Goal: Task Accomplishment & Management: Use online tool/utility

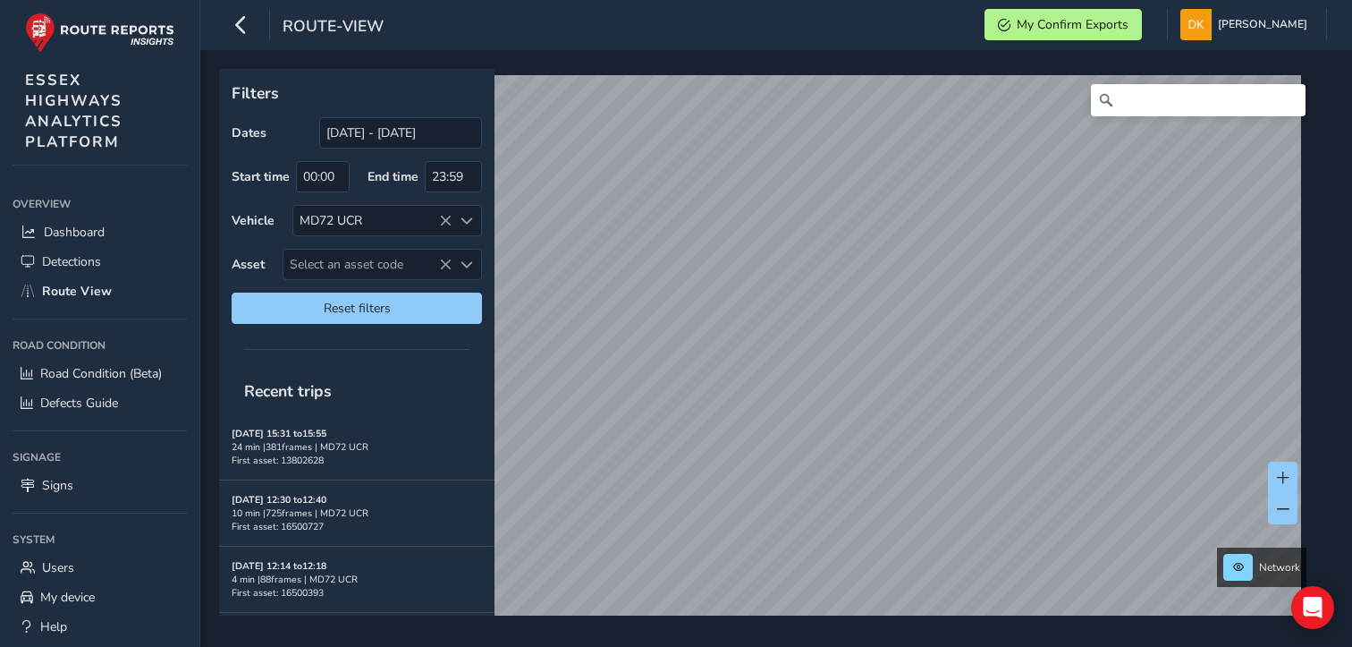
click at [390, 259] on span "Select an asset code" at bounding box center [367, 265] width 168 height 30
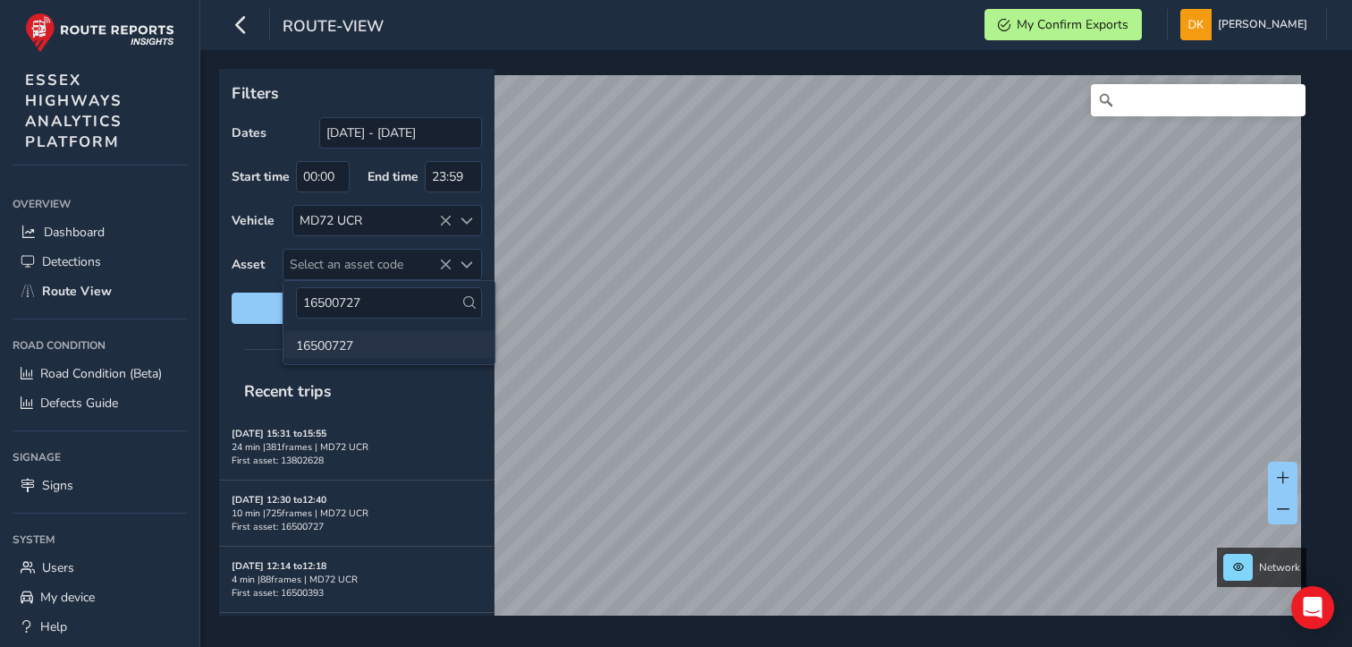
type input "16500727"
click at [336, 345] on li "16500727" at bounding box center [388, 344] width 211 height 27
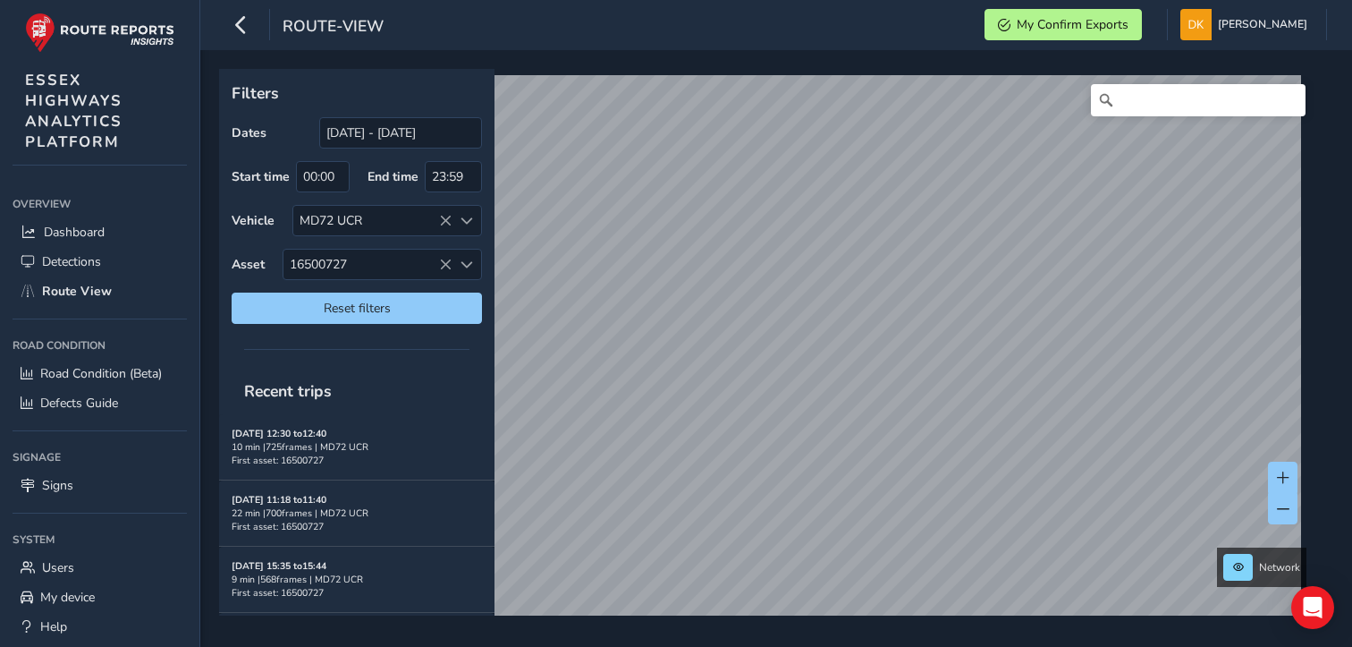
drag, startPoint x: 813, startPoint y: 586, endPoint x: 683, endPoint y: -49, distance: 648.1
click at [683, 0] on html "route-view My Confirm Exports [PERSON_NAME] Colour Scheme: Dark Dim Light Logou…" at bounding box center [676, 323] width 1352 height 647
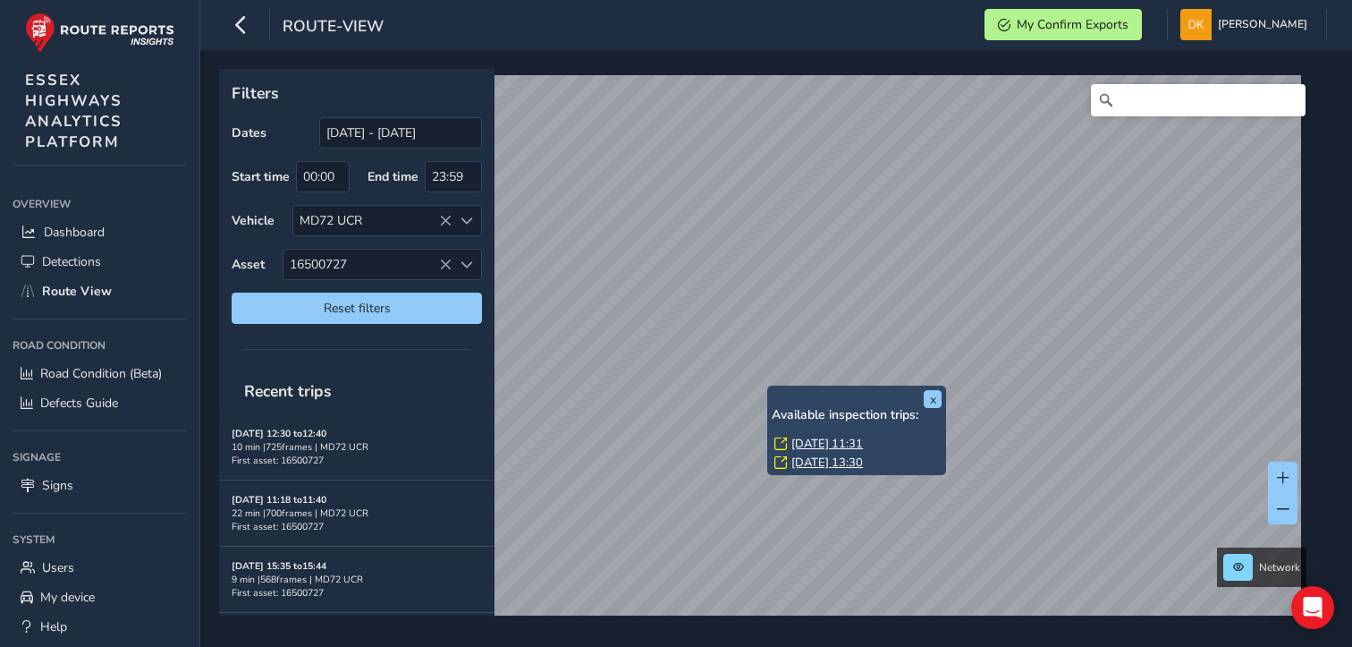
click at [808, 443] on link "[DATE] 11:31" at bounding box center [827, 444] width 72 height 16
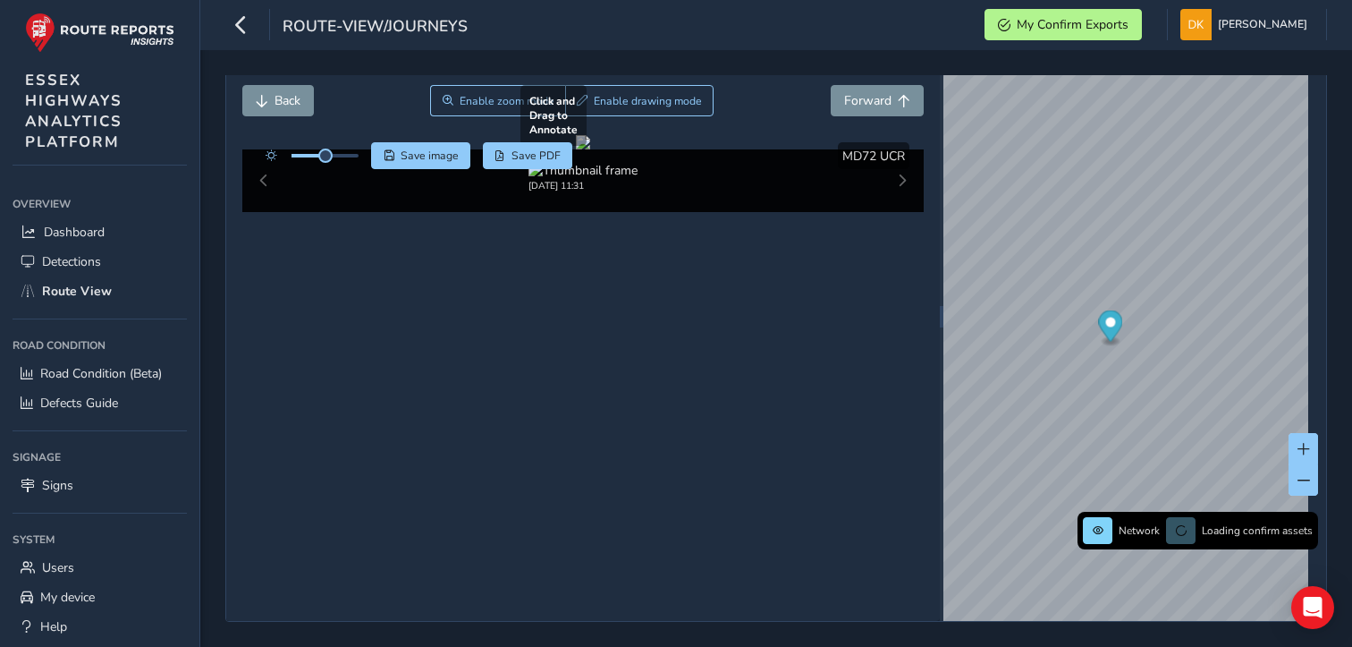
scroll to position [76, 0]
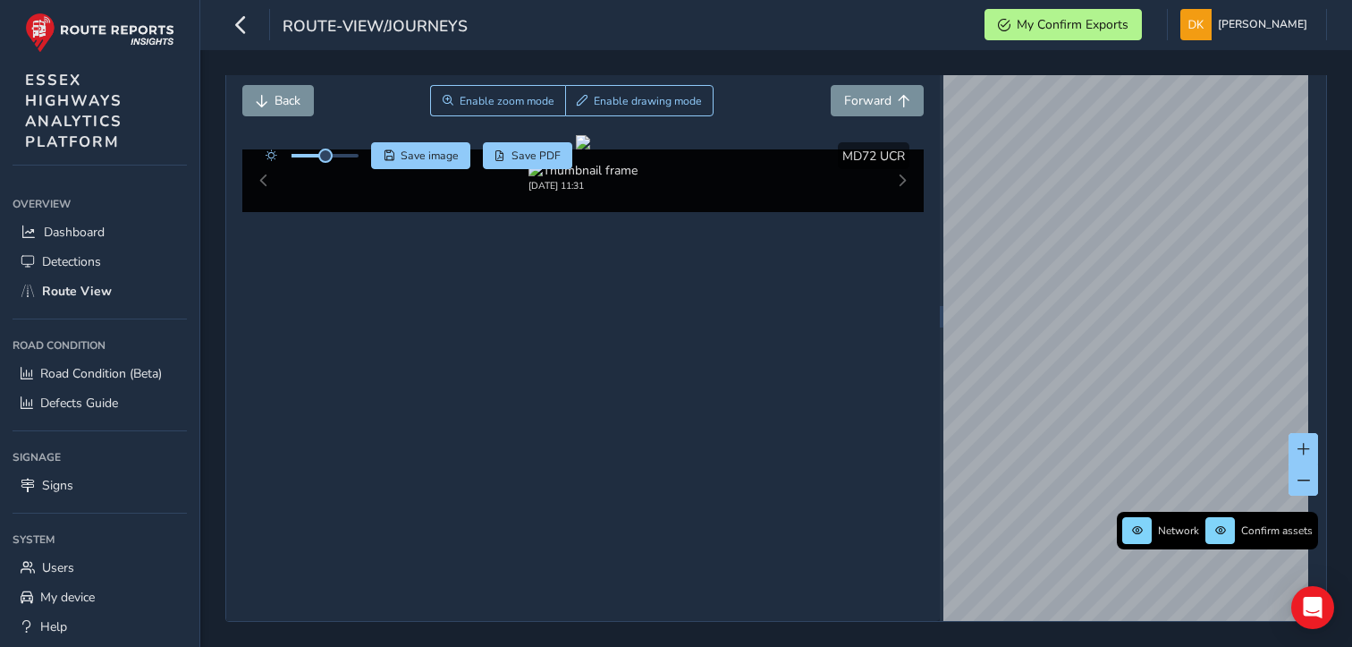
click at [1014, 38] on div "route-view/journeys My Confirm Exports [PERSON_NAME] Colour Scheme: Dark Dim Li…" at bounding box center [776, 323] width 1152 height 647
click at [590, 149] on div at bounding box center [583, 142] width 14 height 14
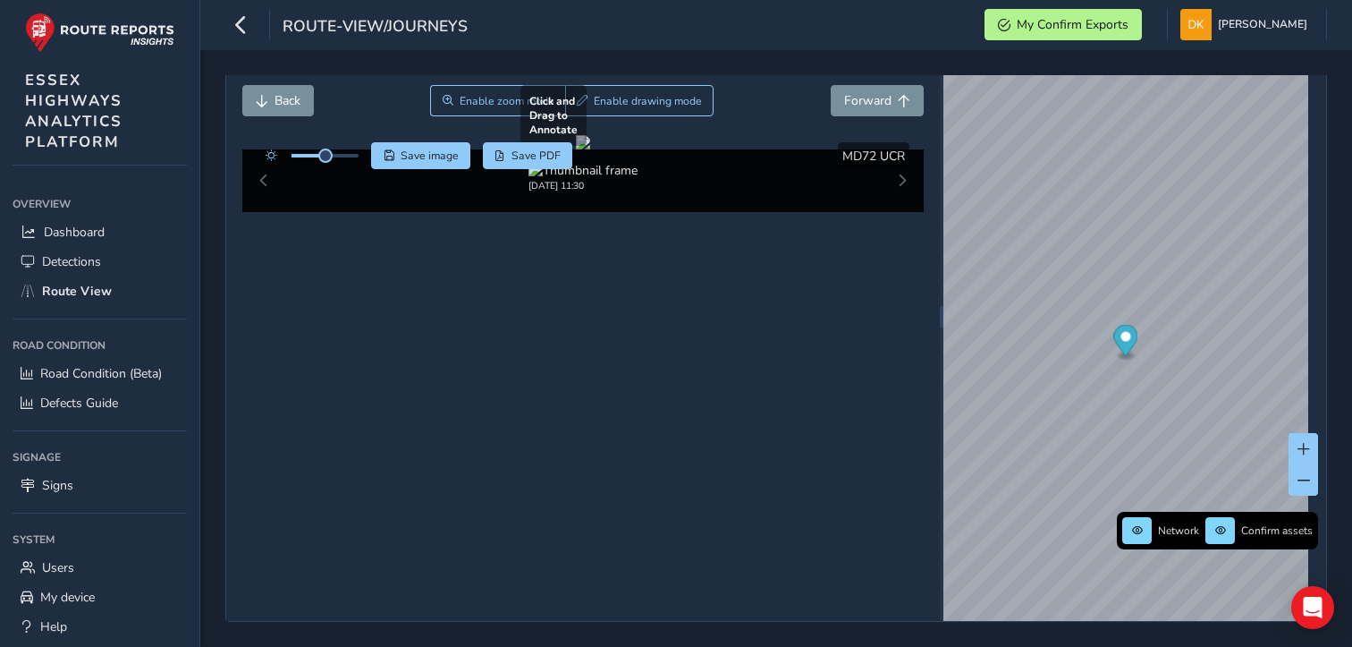
click at [590, 149] on div at bounding box center [583, 142] width 14 height 14
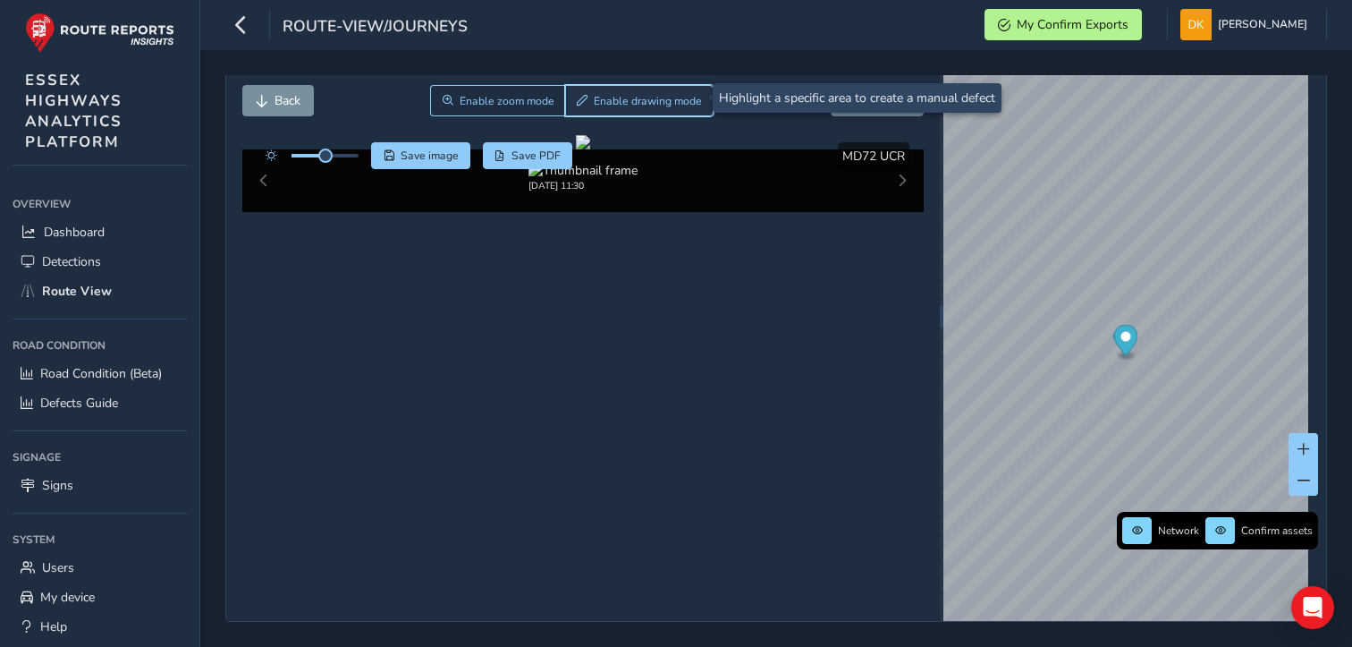
click at [621, 100] on span "Enable drawing mode" at bounding box center [648, 101] width 108 height 14
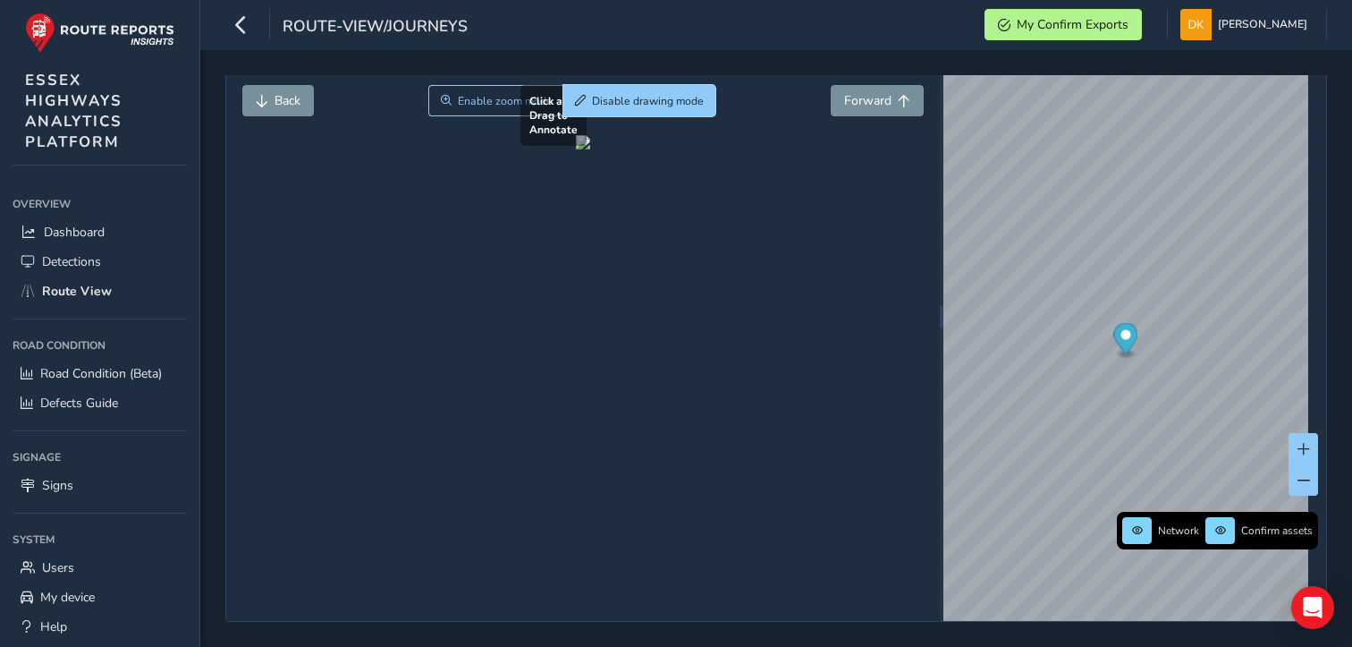
scroll to position [63, 0]
drag, startPoint x: 314, startPoint y: 171, endPoint x: 671, endPoint y: 428, distance: 440.1
click at [590, 150] on div at bounding box center [583, 143] width 14 height 14
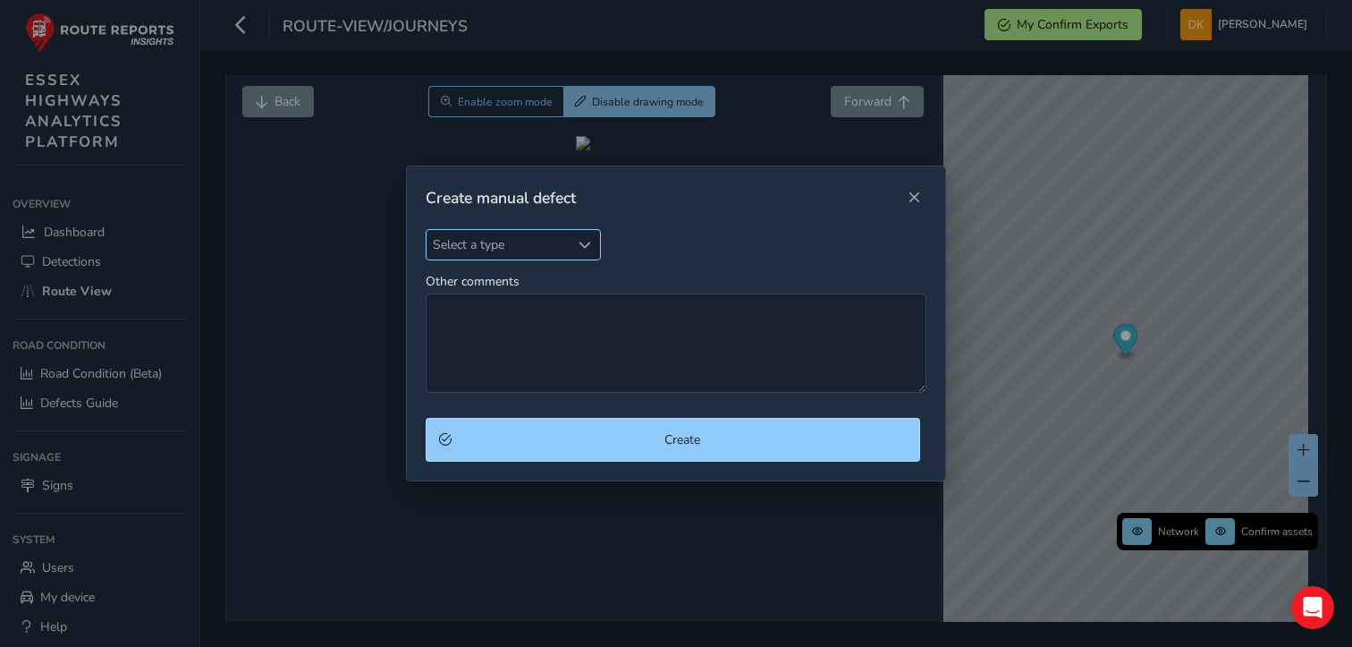
click at [587, 246] on span "Select a type" at bounding box center [585, 245] width 13 height 13
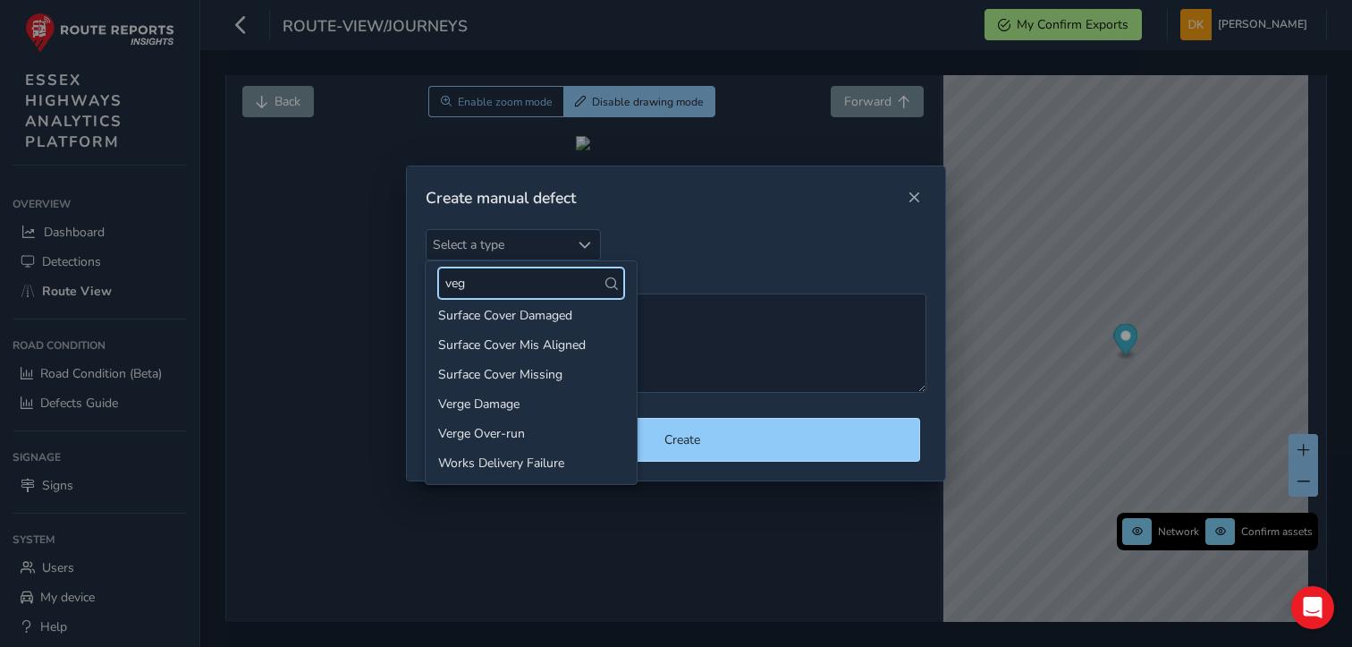
scroll to position [0, 0]
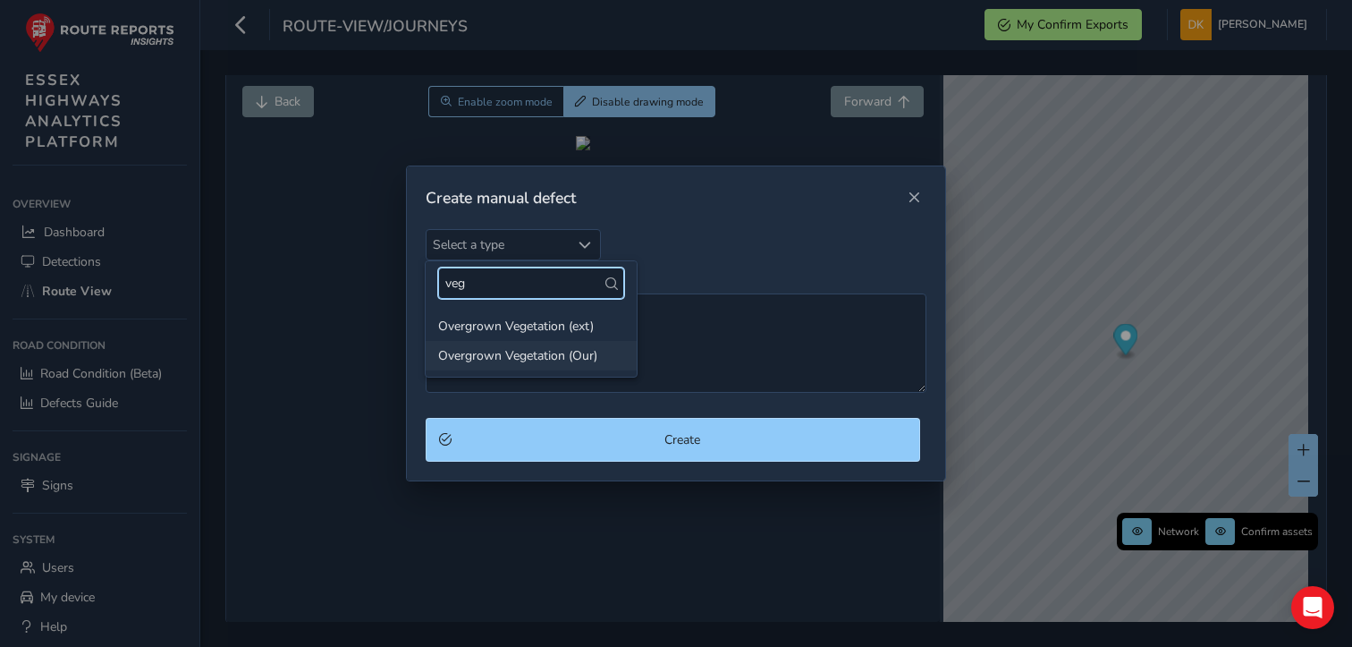
type input "veg"
click at [505, 351] on li "Overgrown Vegetation (Our)" at bounding box center [531, 356] width 211 height 30
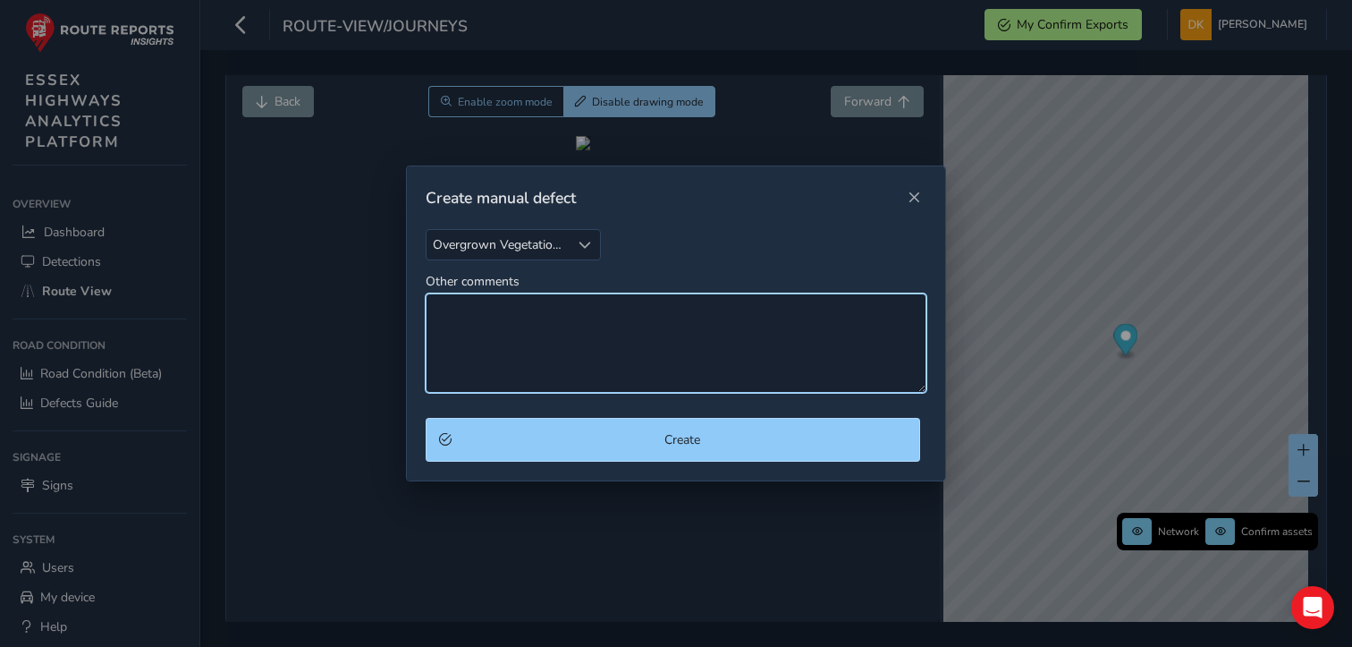
click at [476, 317] on textarea "Other comments" at bounding box center [677, 342] width 502 height 99
type textarea "w"
type textarea "W"
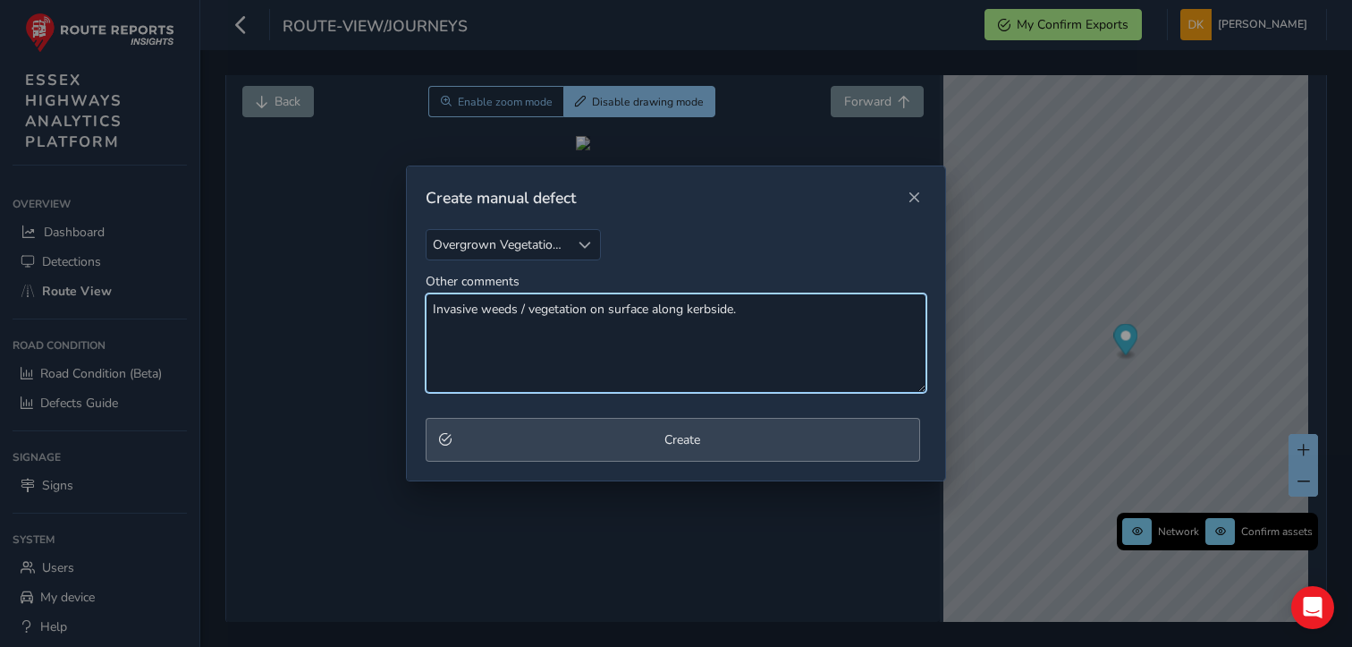
type textarea "Invasive weeds / vegetation on surface along kerbside."
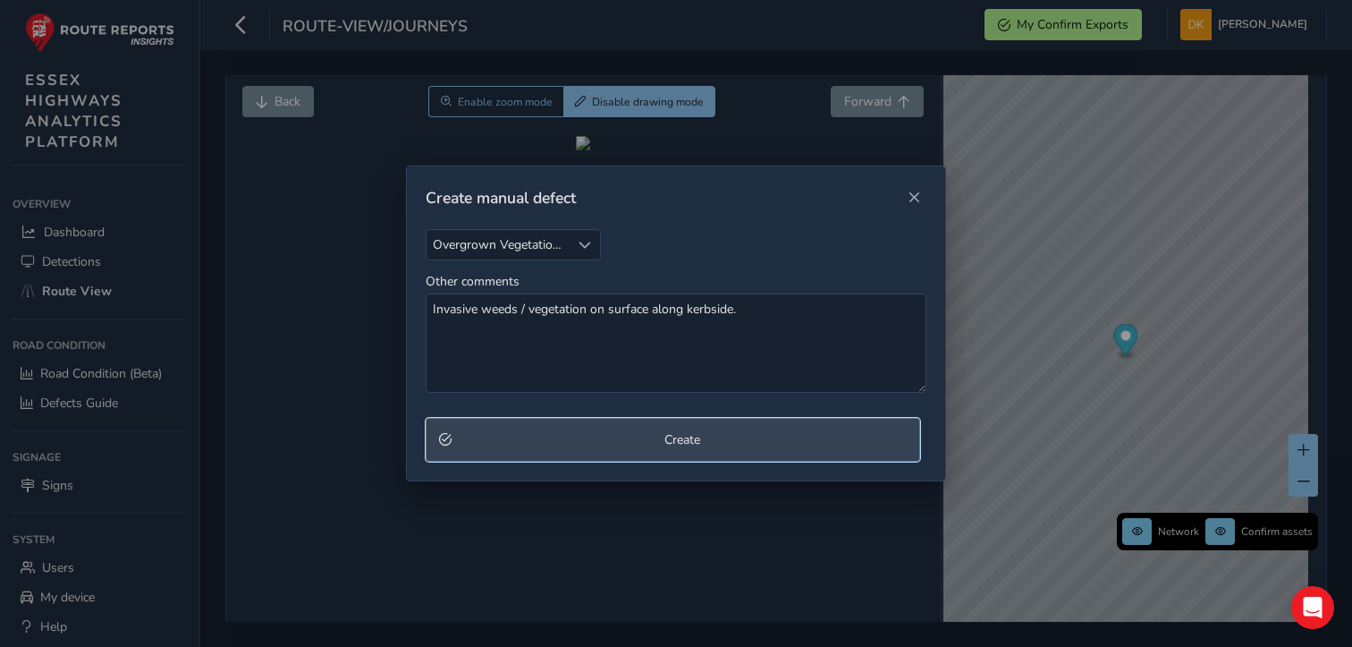
click at [689, 441] on span "Create" at bounding box center [683, 439] width 450 height 17
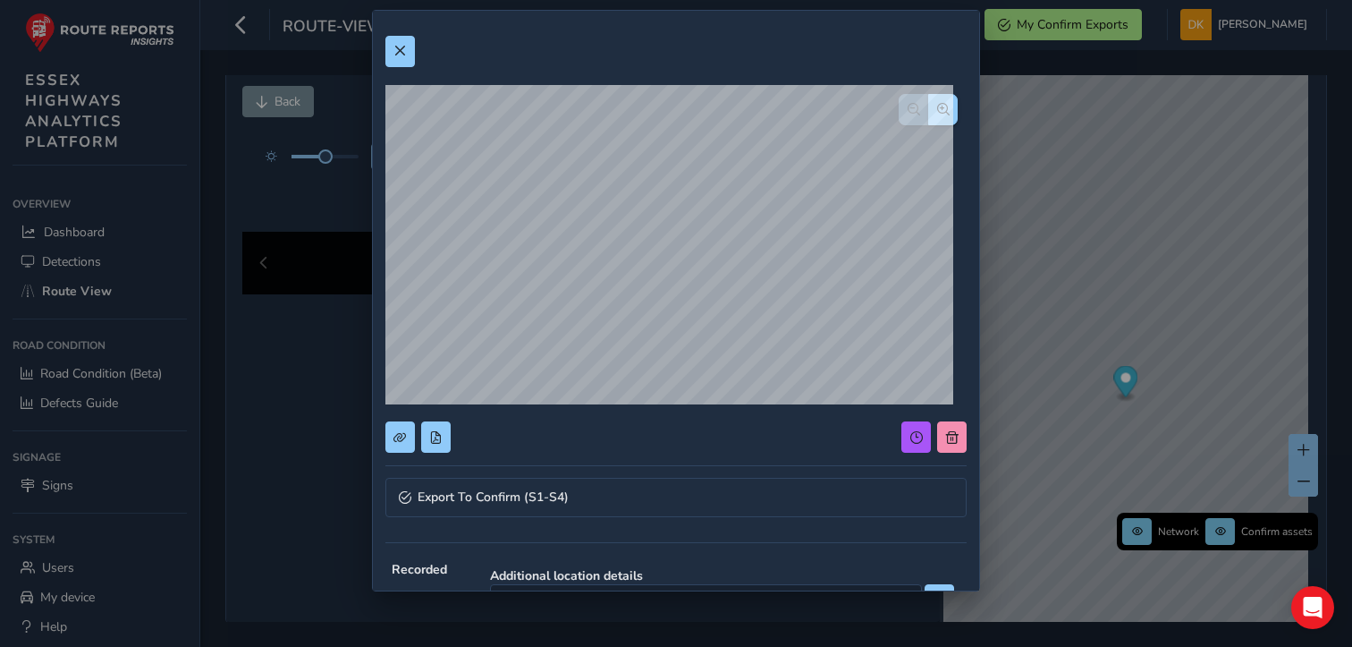
scroll to position [89, 0]
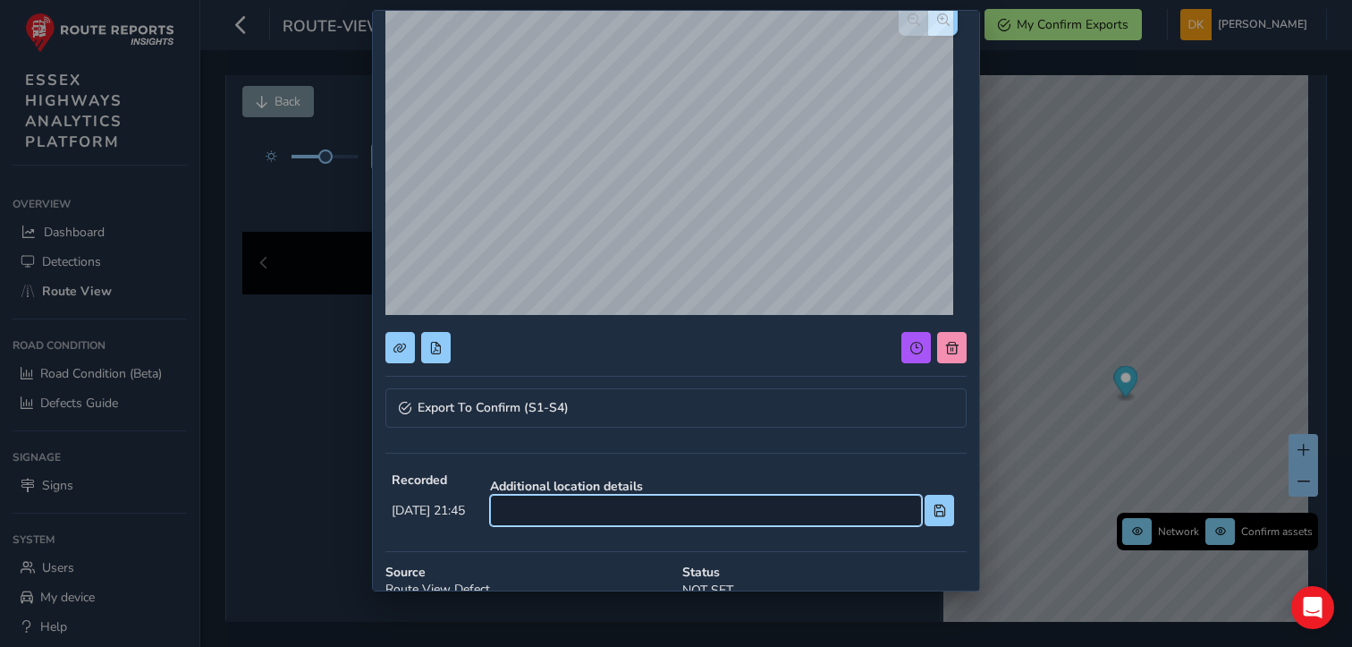
click at [581, 517] on input at bounding box center [706, 510] width 432 height 31
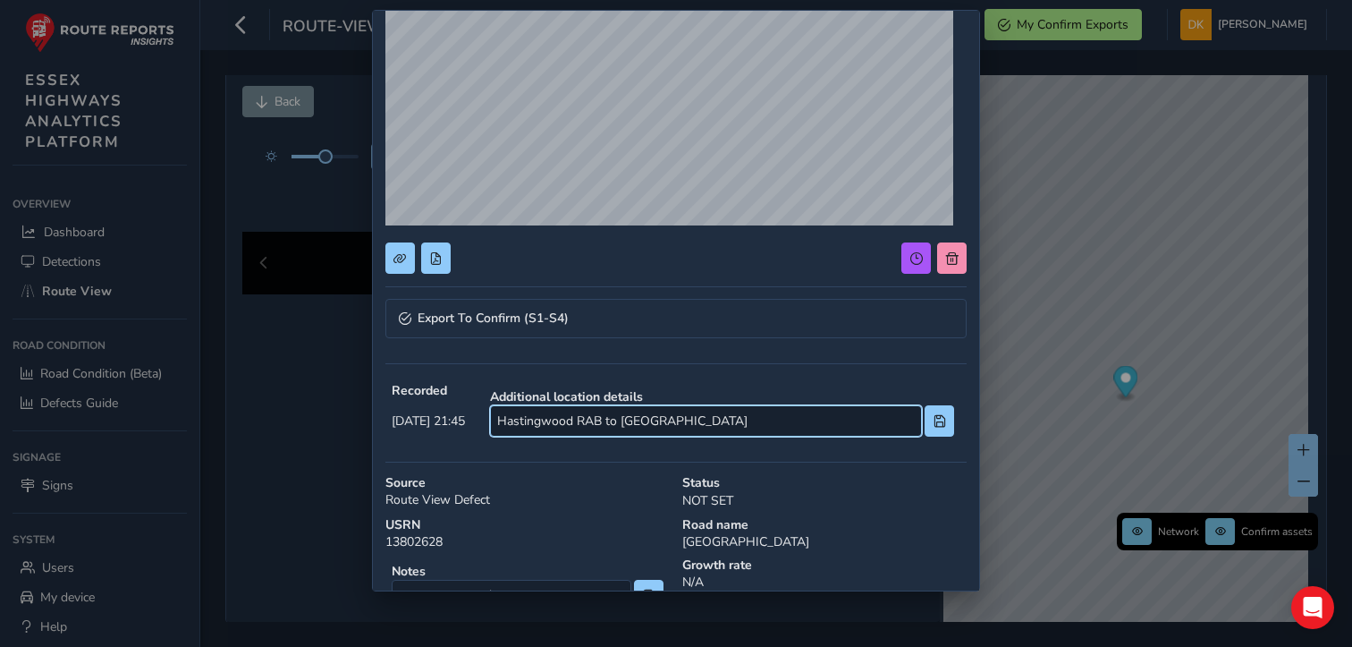
scroll to position [268, 0]
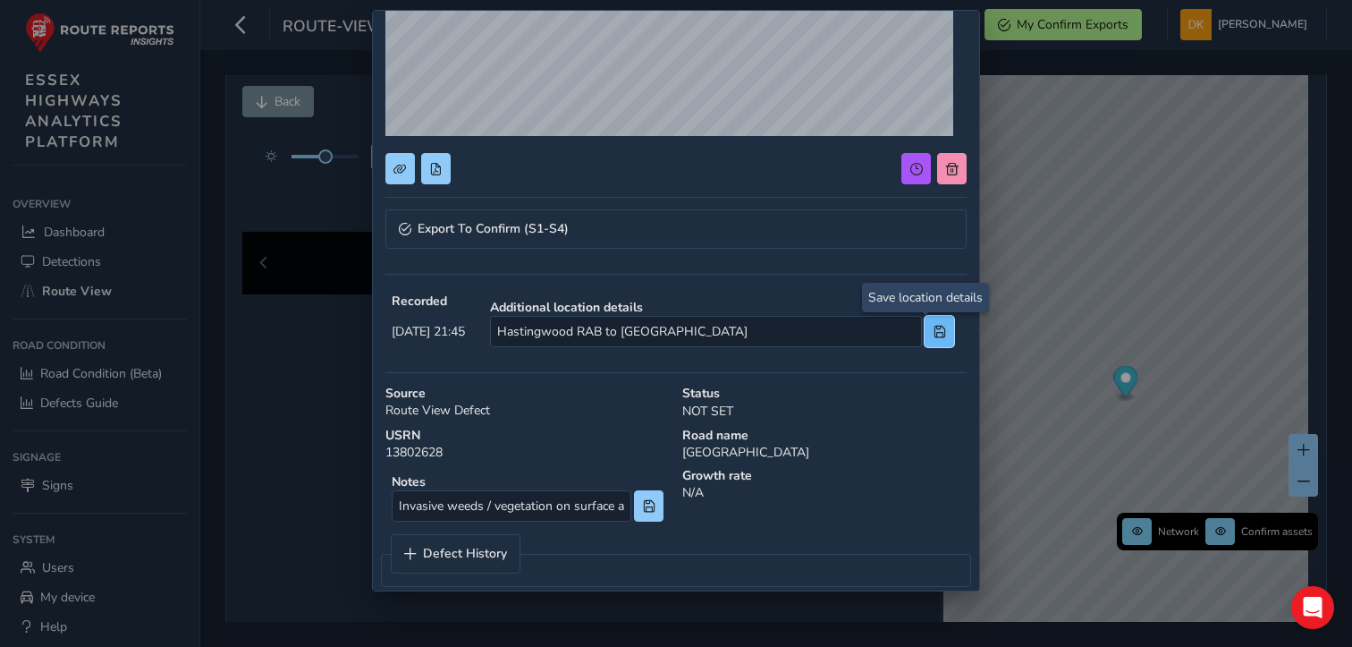
click at [934, 333] on span at bounding box center [940, 332] width 13 height 13
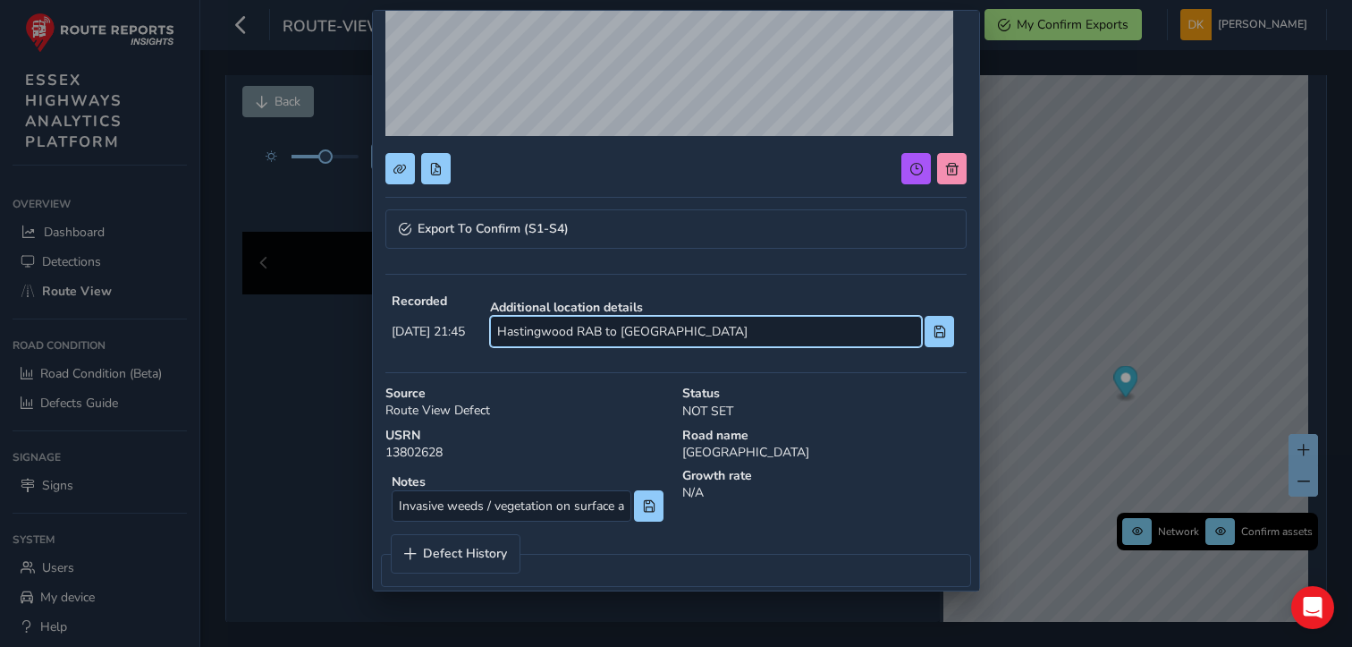
click at [659, 334] on input "Hastingwood RAB to [GEOGRAPHIC_DATA]" at bounding box center [706, 331] width 432 height 31
type input "Hastingwood RAB to [PERSON_NAME][GEOGRAPHIC_DATA]"
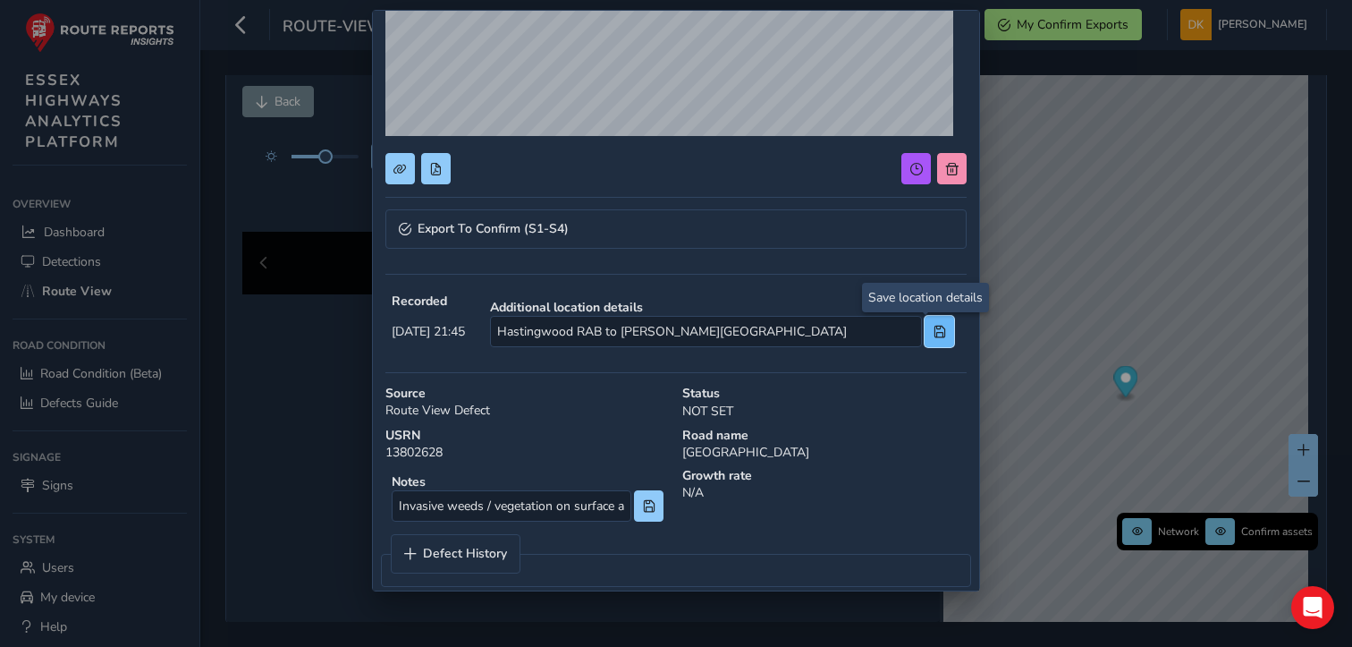
click at [934, 332] on span at bounding box center [940, 332] width 13 height 13
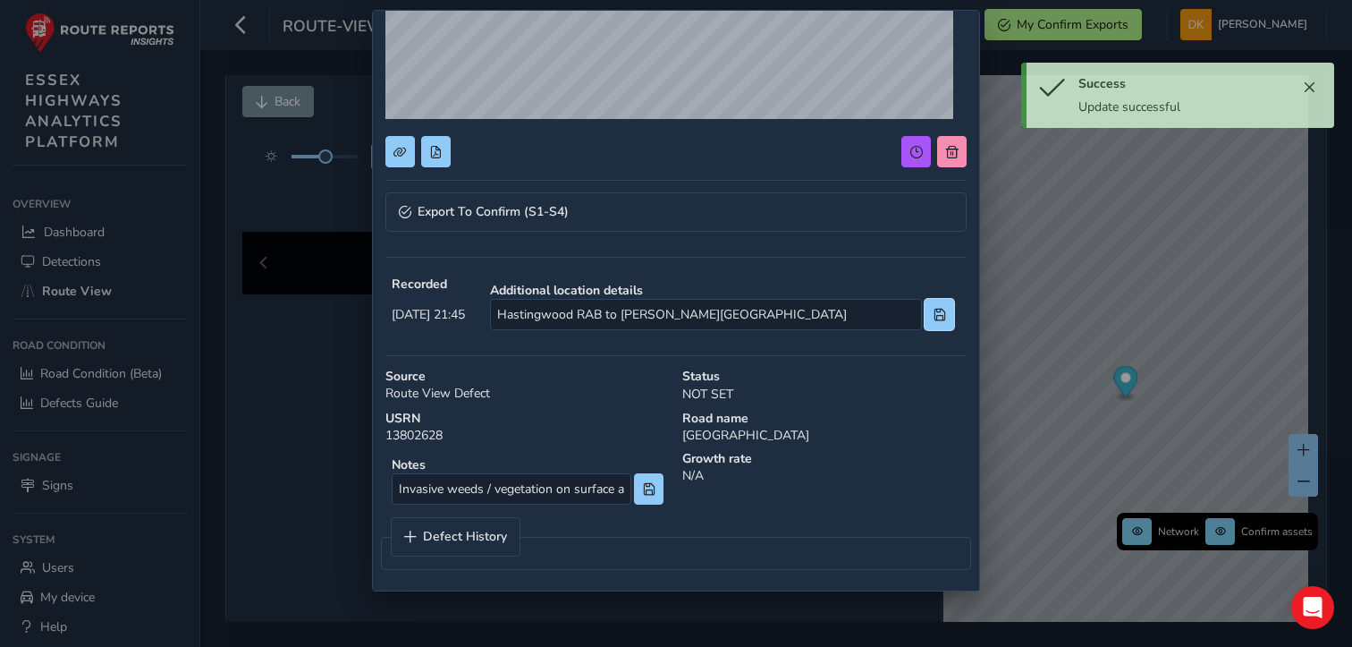
scroll to position [287, 0]
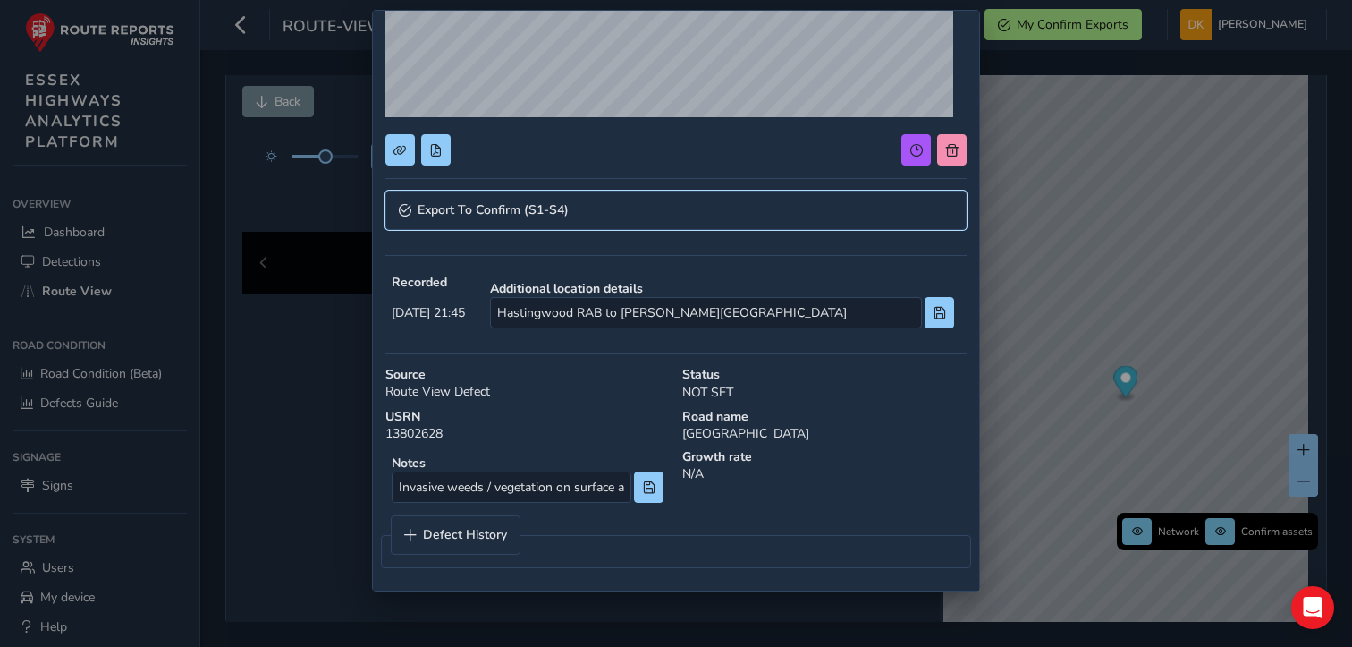
click at [542, 216] on span "Export To Confirm (S1-S4)" at bounding box center [493, 210] width 151 height 13
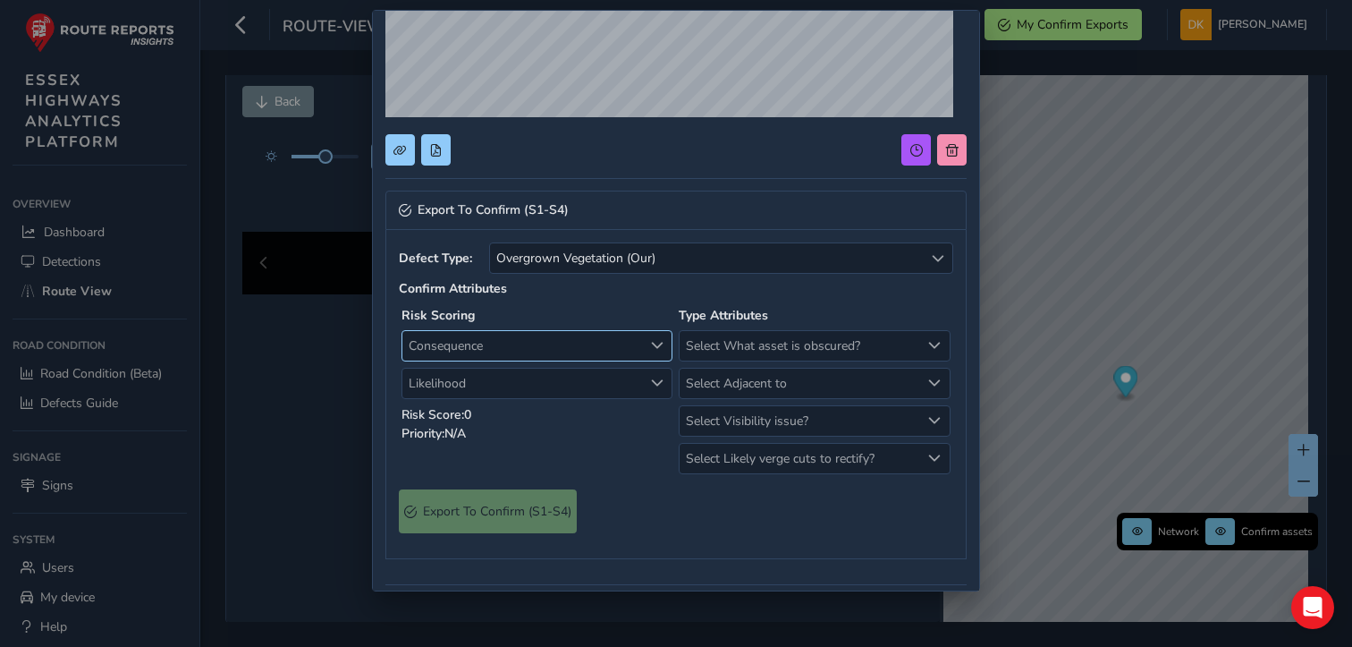
click at [651, 342] on span "Consequence" at bounding box center [657, 345] width 13 height 13
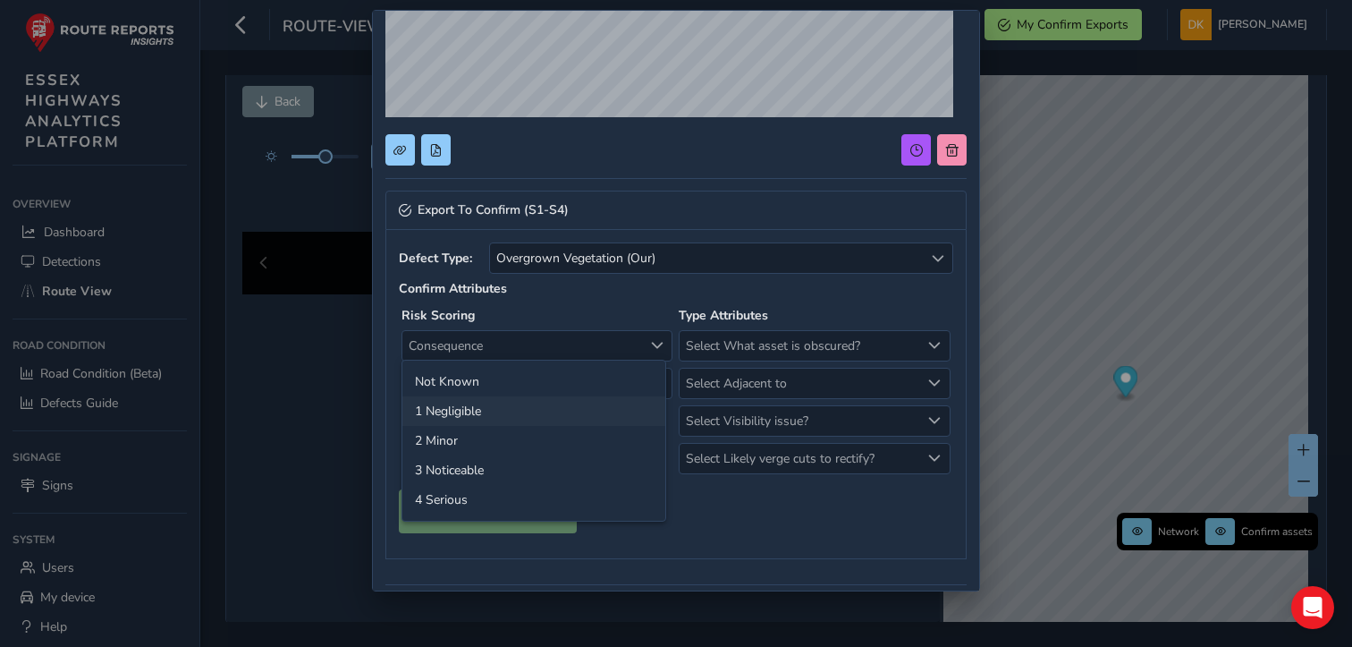
click at [486, 414] on li "1 Negligible" at bounding box center [533, 411] width 263 height 30
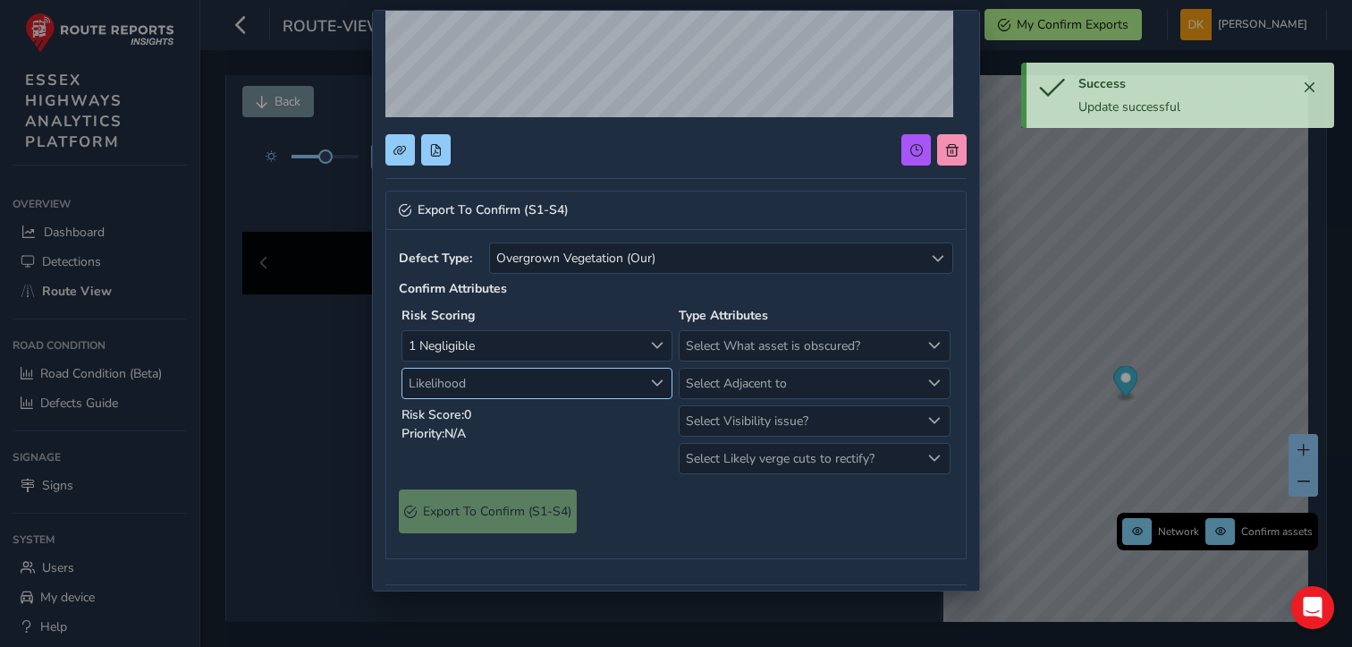
click at [652, 382] on span "Likelihood" at bounding box center [657, 383] width 13 height 13
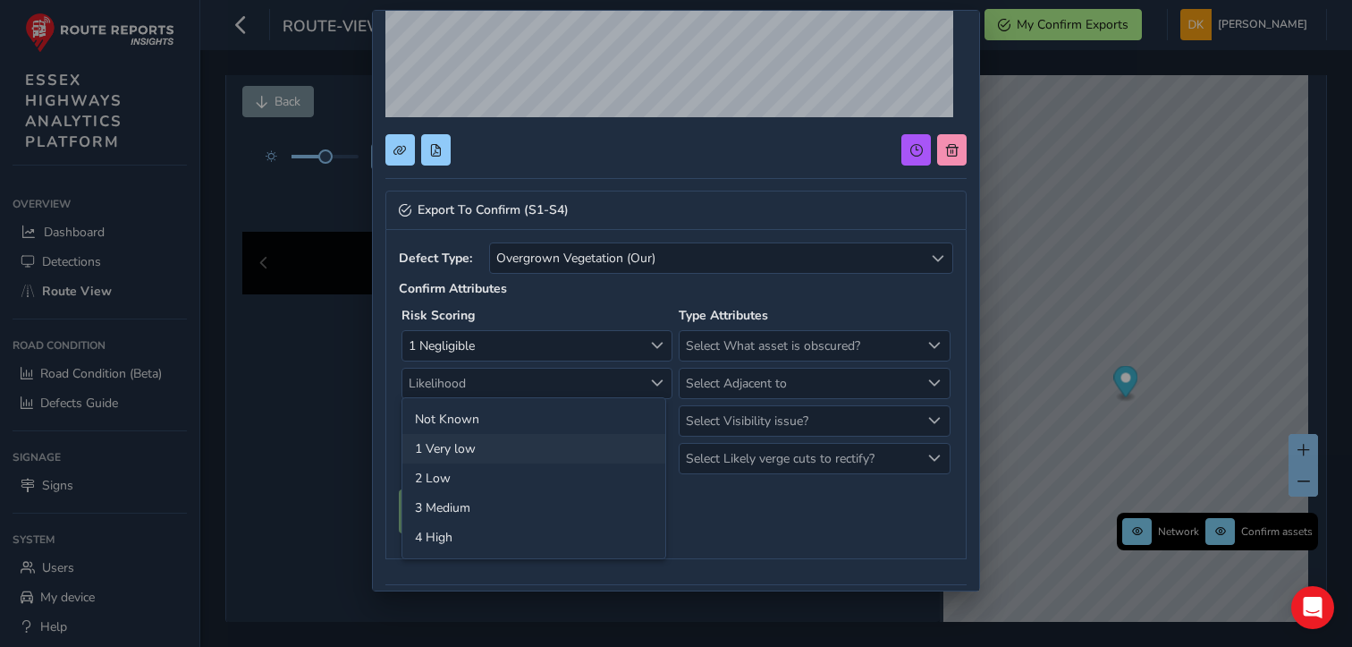
click at [451, 448] on li "1 Very low" at bounding box center [533, 449] width 263 height 30
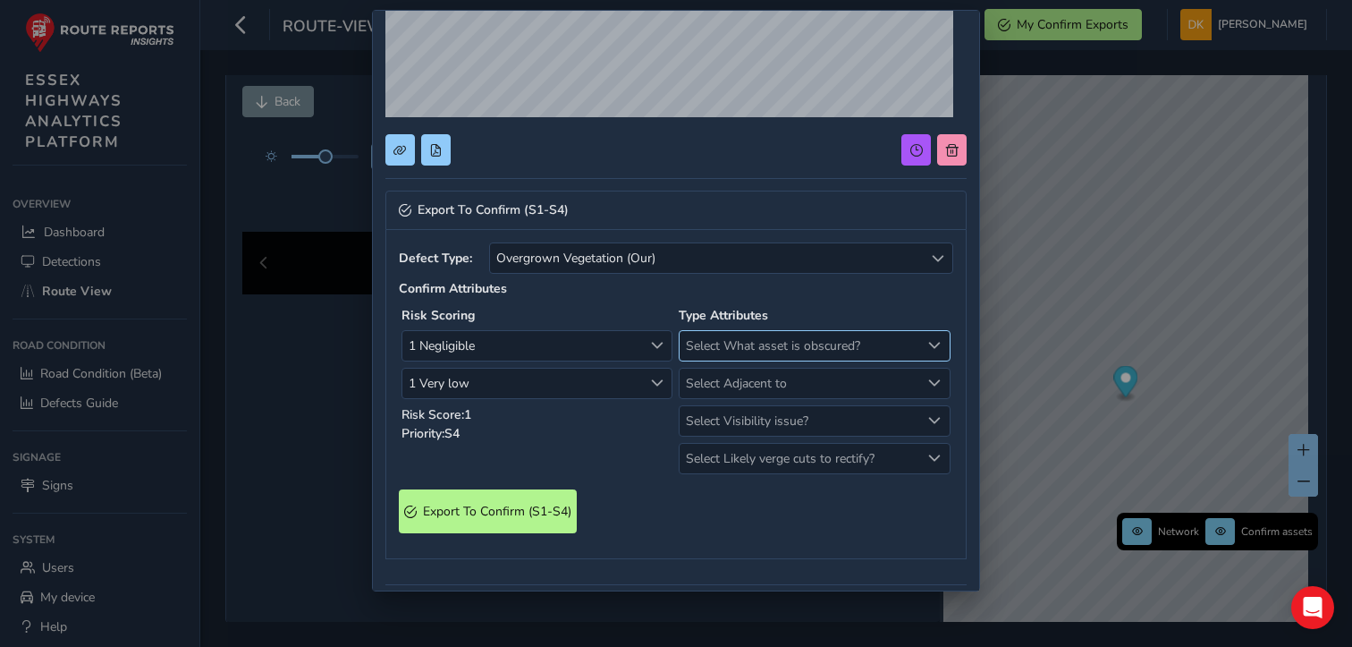
click at [928, 343] on span "Select What asset is obscured?" at bounding box center [934, 345] width 13 height 13
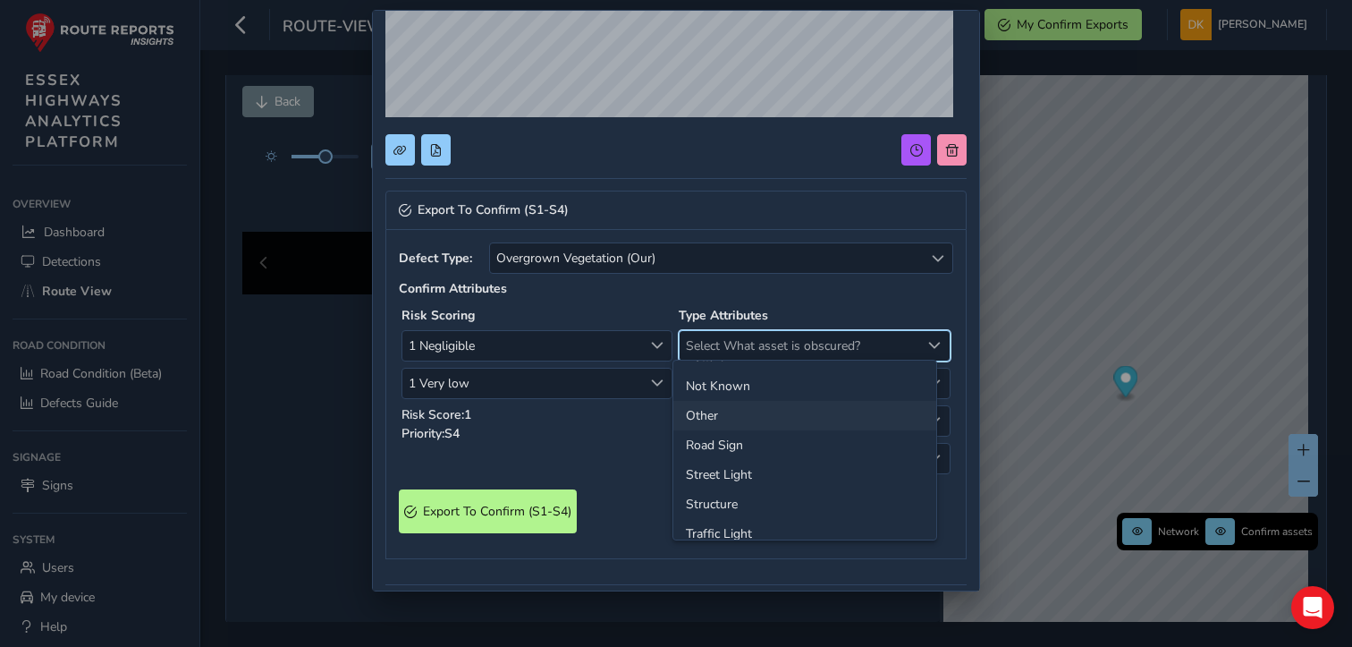
scroll to position [0, 0]
click at [748, 452] on li "Other" at bounding box center [804, 441] width 263 height 30
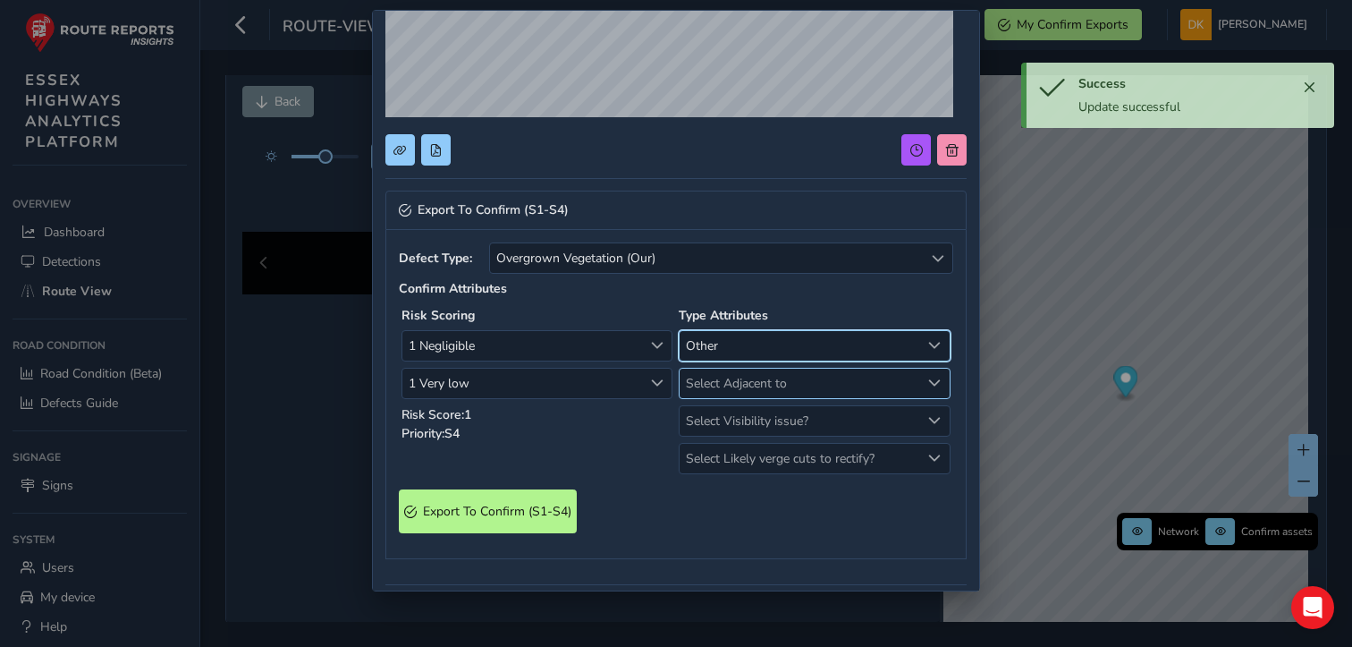
click at [920, 379] on div "Select Adjacent to" at bounding box center [935, 383] width 30 height 30
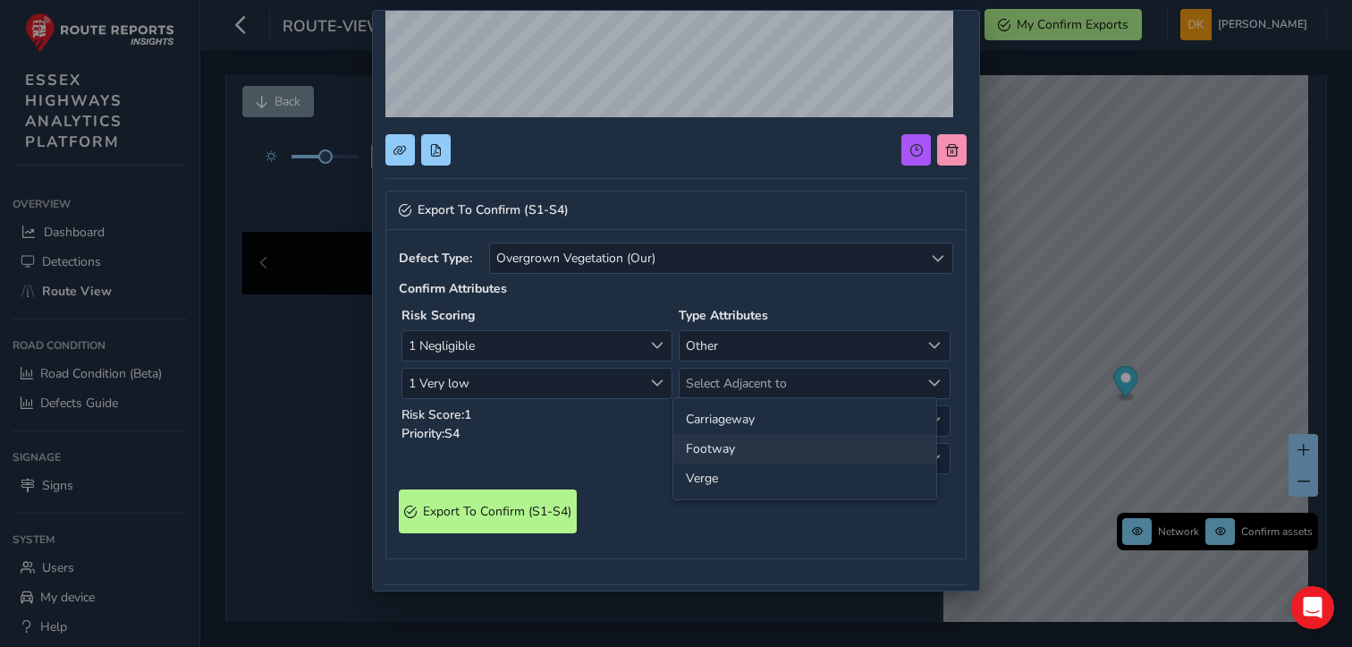
click at [732, 449] on li "Footway" at bounding box center [804, 449] width 263 height 30
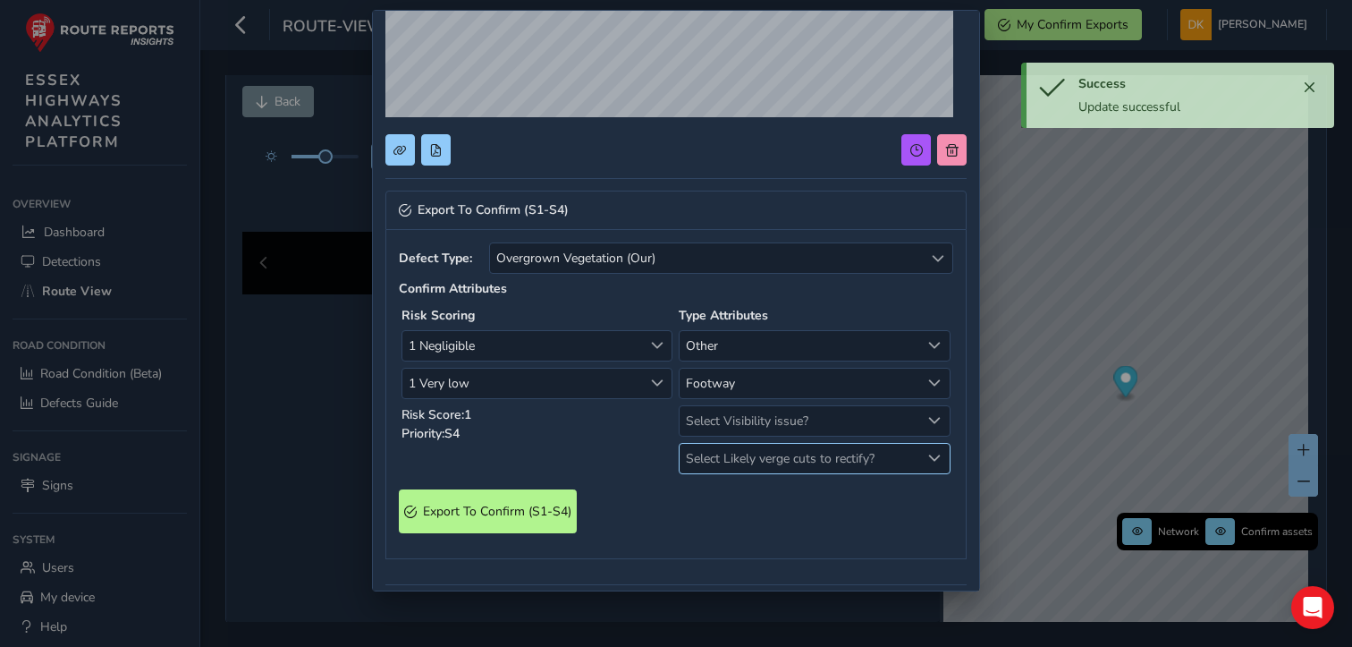
click at [901, 453] on span "Select Likely verge cuts to rectify?" at bounding box center [800, 459] width 240 height 30
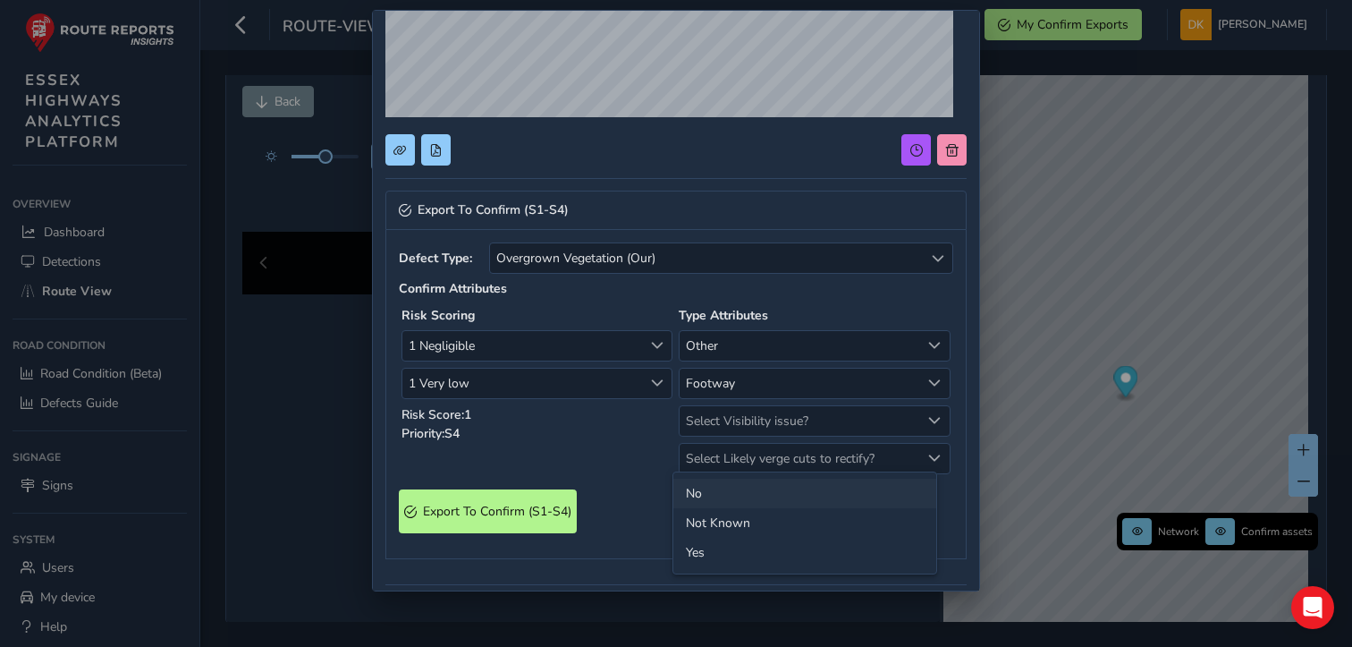
click at [706, 505] on li "No" at bounding box center [804, 493] width 263 height 30
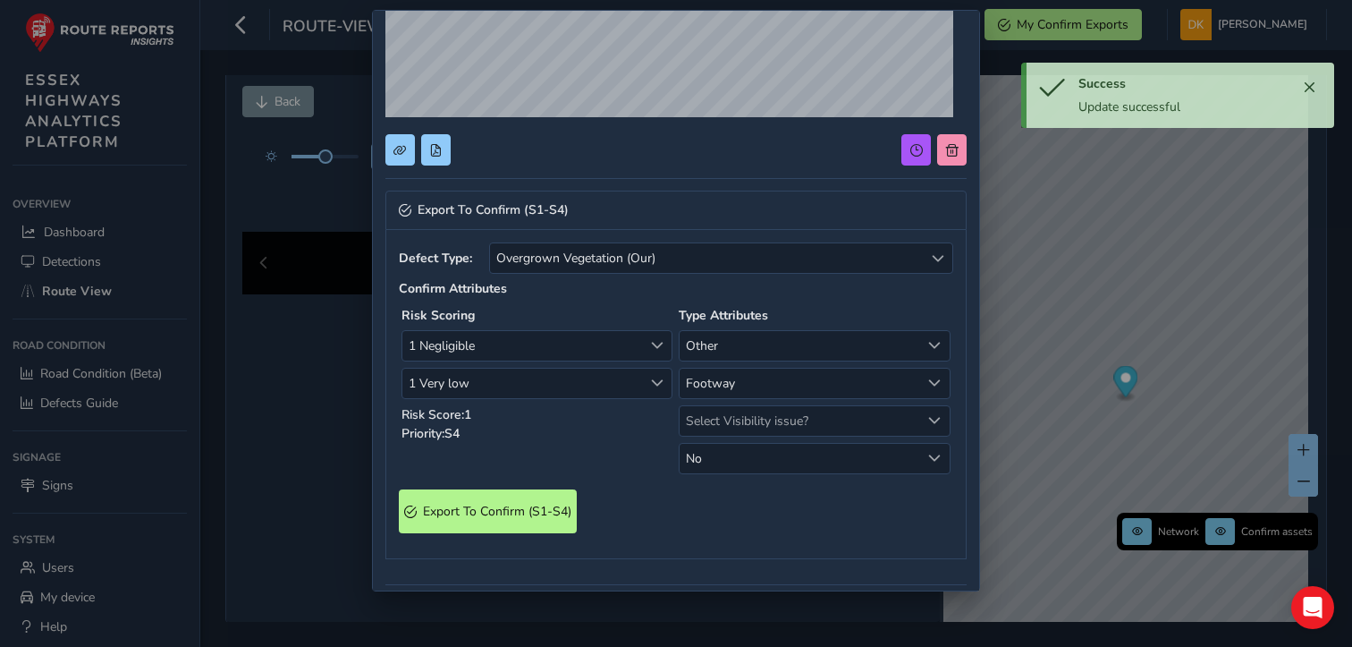
click at [540, 446] on div "Risk Scoring 1 Negligible 1 Negligible 1 Very low 1 Very low Risk Score: 1 Prio…" at bounding box center [537, 389] width 277 height 173
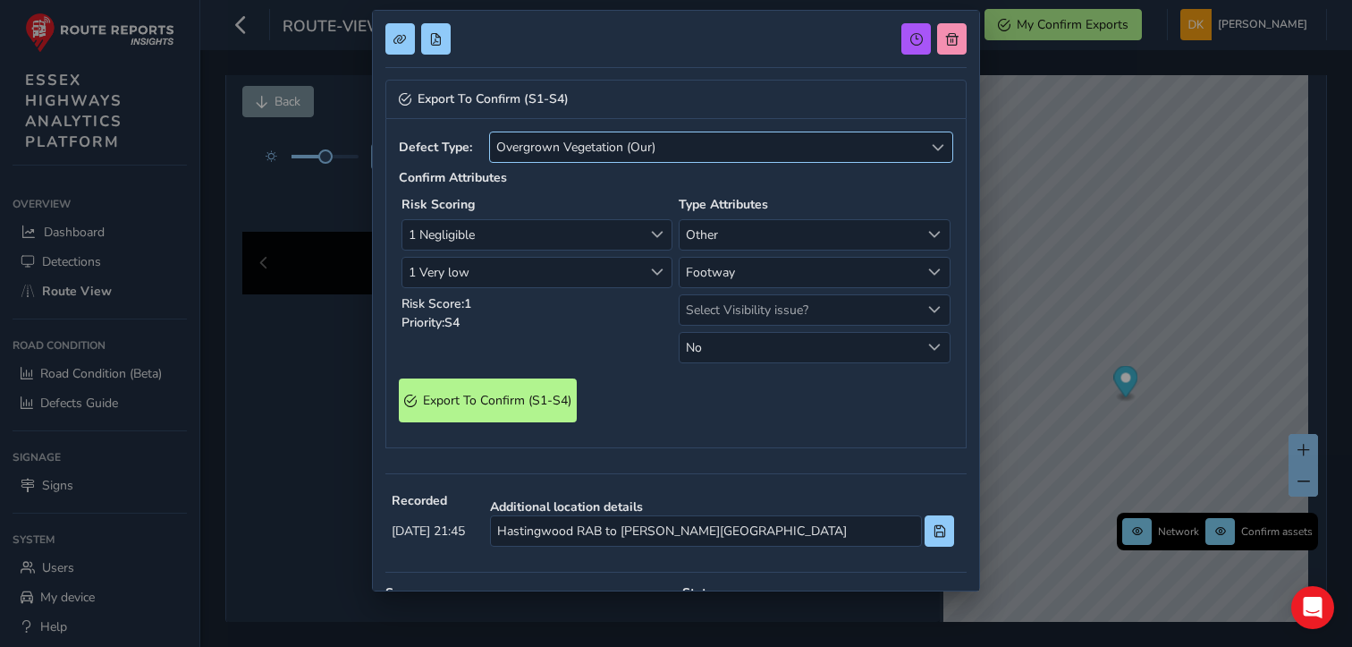
scroll to position [347, 0]
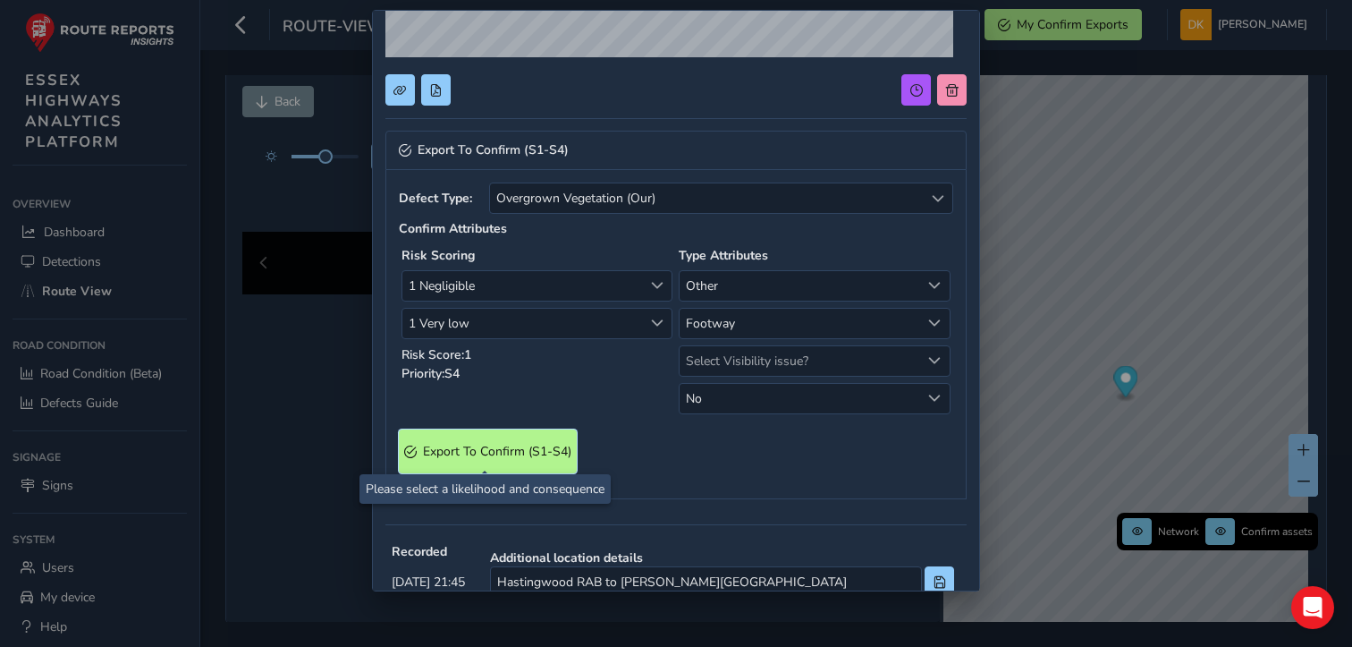
click at [519, 450] on span "Export To Confirm (S1-S4)" at bounding box center [497, 451] width 148 height 17
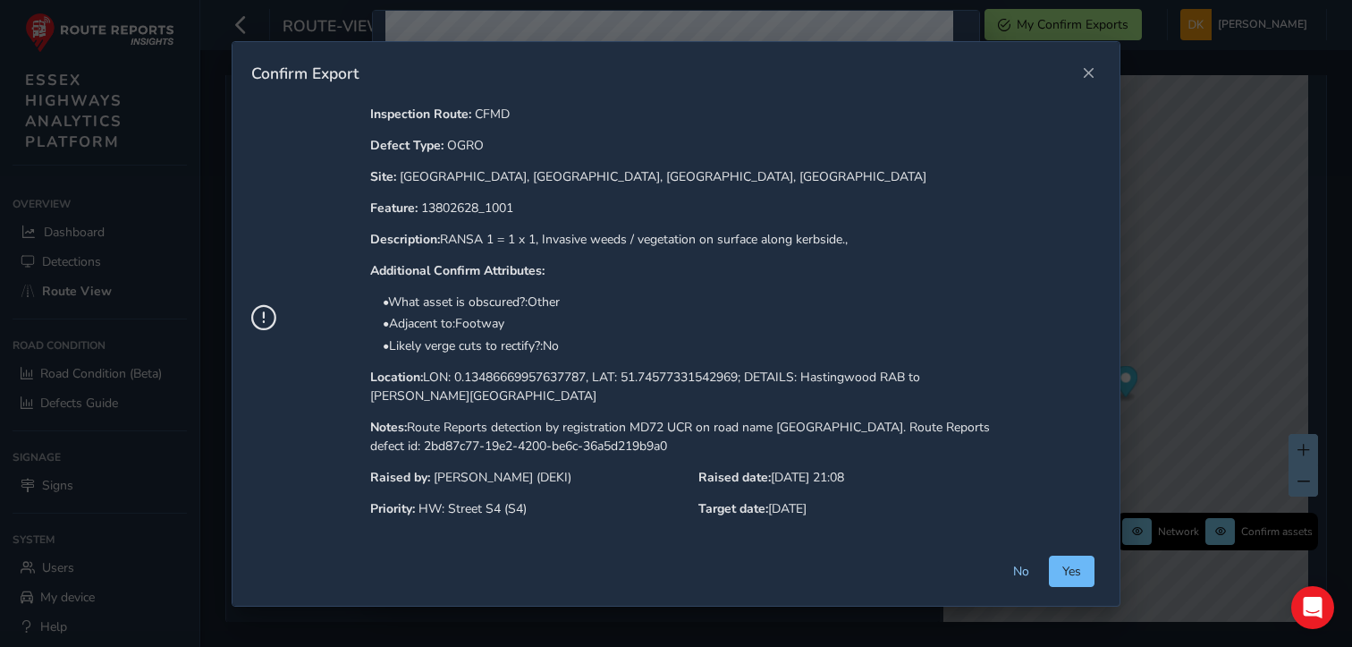
click at [1072, 571] on span "Yes" at bounding box center [1071, 571] width 19 height 17
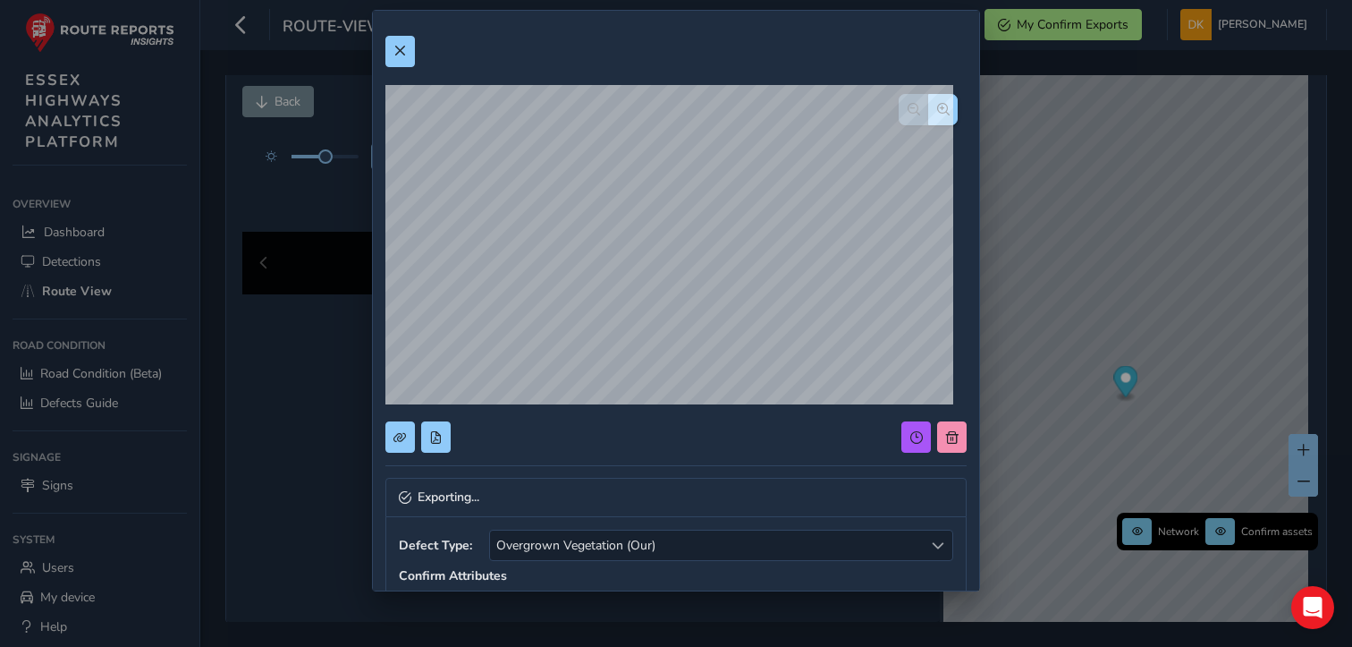
scroll to position [0, 0]
click at [400, 50] on span at bounding box center [399, 51] width 13 height 13
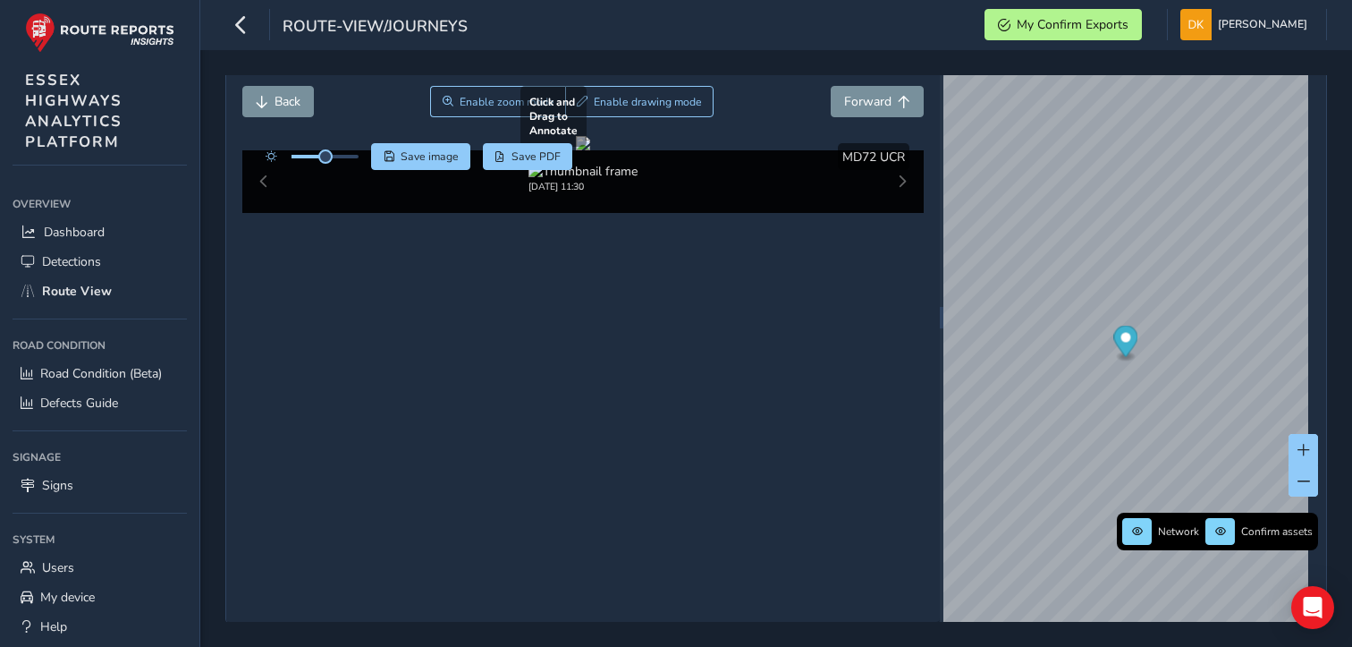
click at [576, 150] on div at bounding box center [583, 143] width 14 height 14
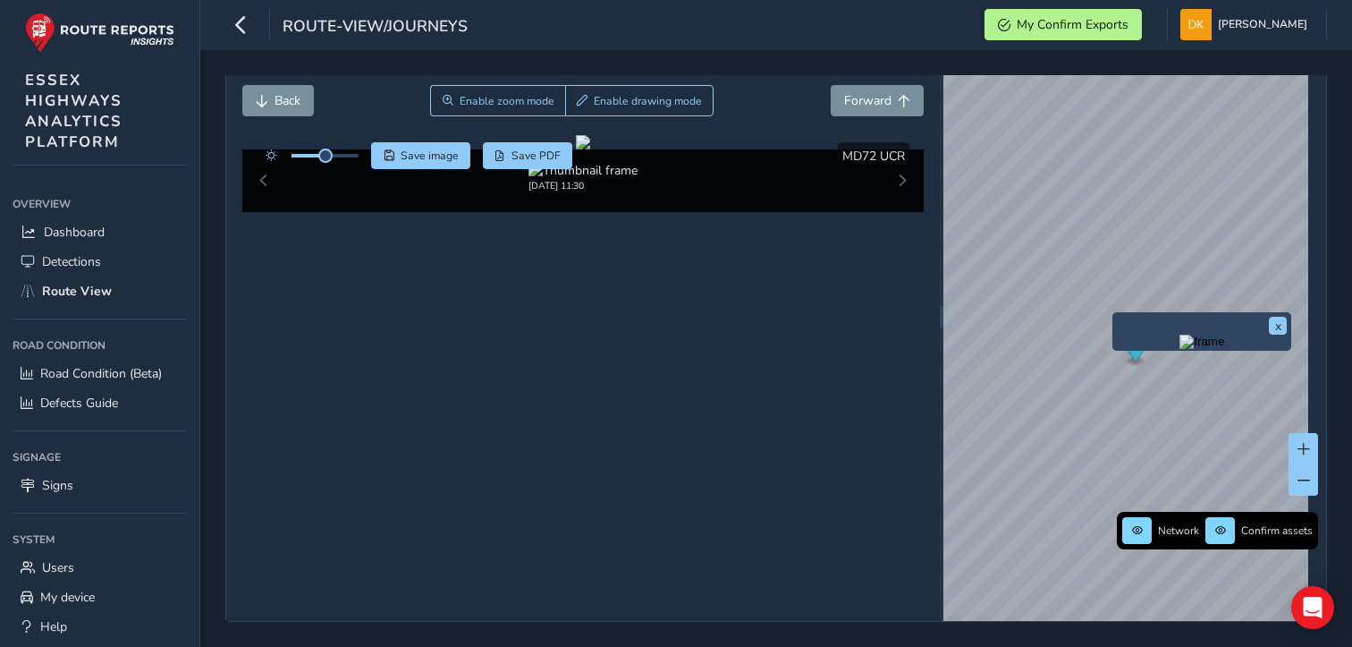
click at [1180, 334] on img "Preview frame" at bounding box center [1202, 341] width 45 height 14
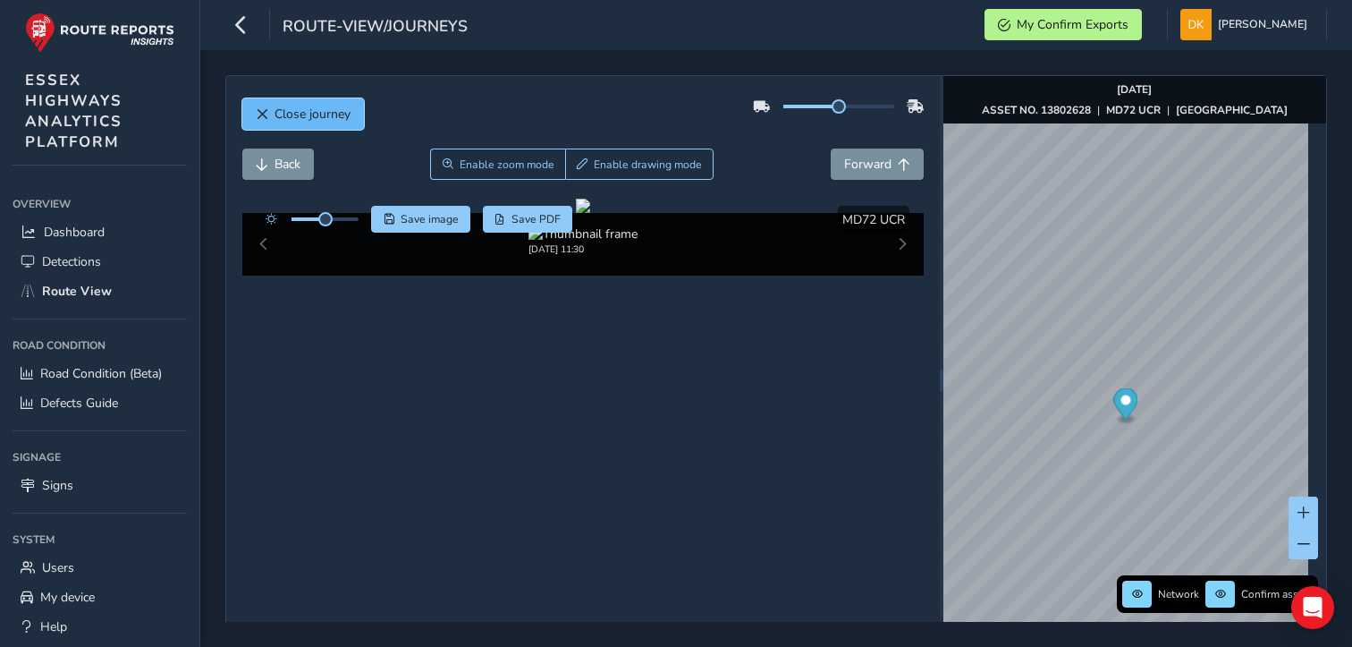
click at [317, 112] on span "Close journey" at bounding box center [313, 114] width 76 height 17
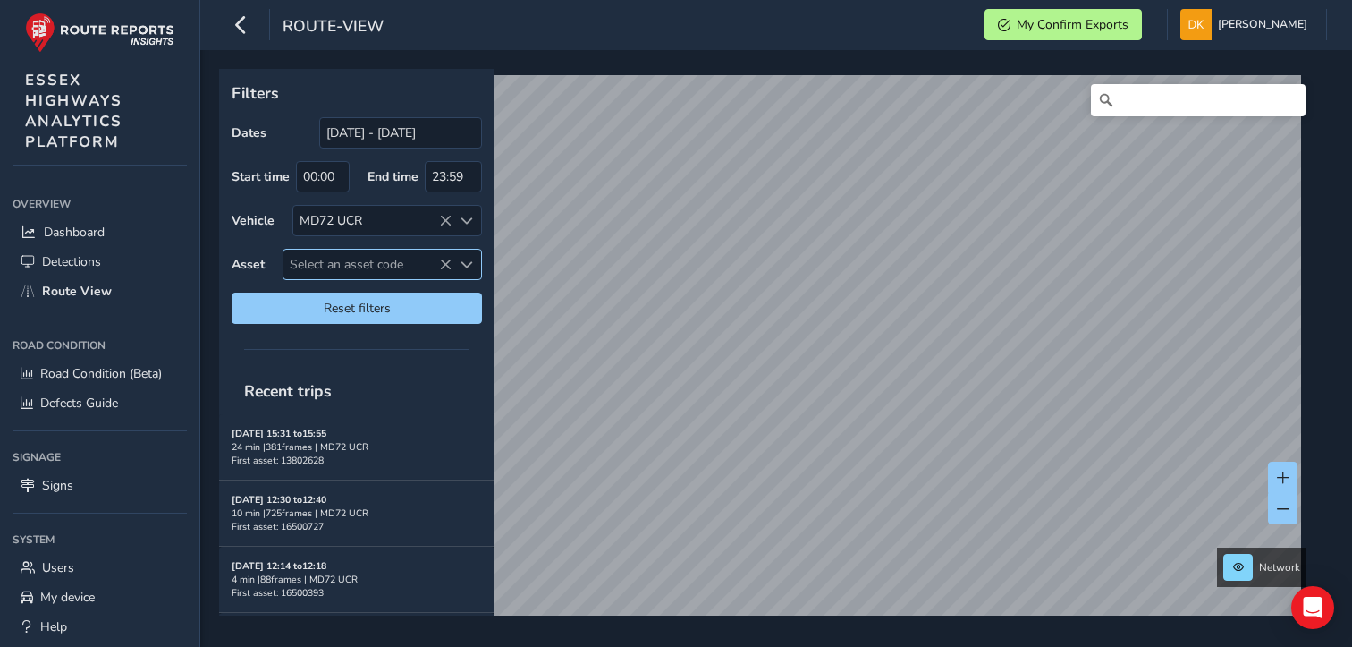
click at [325, 260] on span "Select an asset code" at bounding box center [367, 265] width 168 height 30
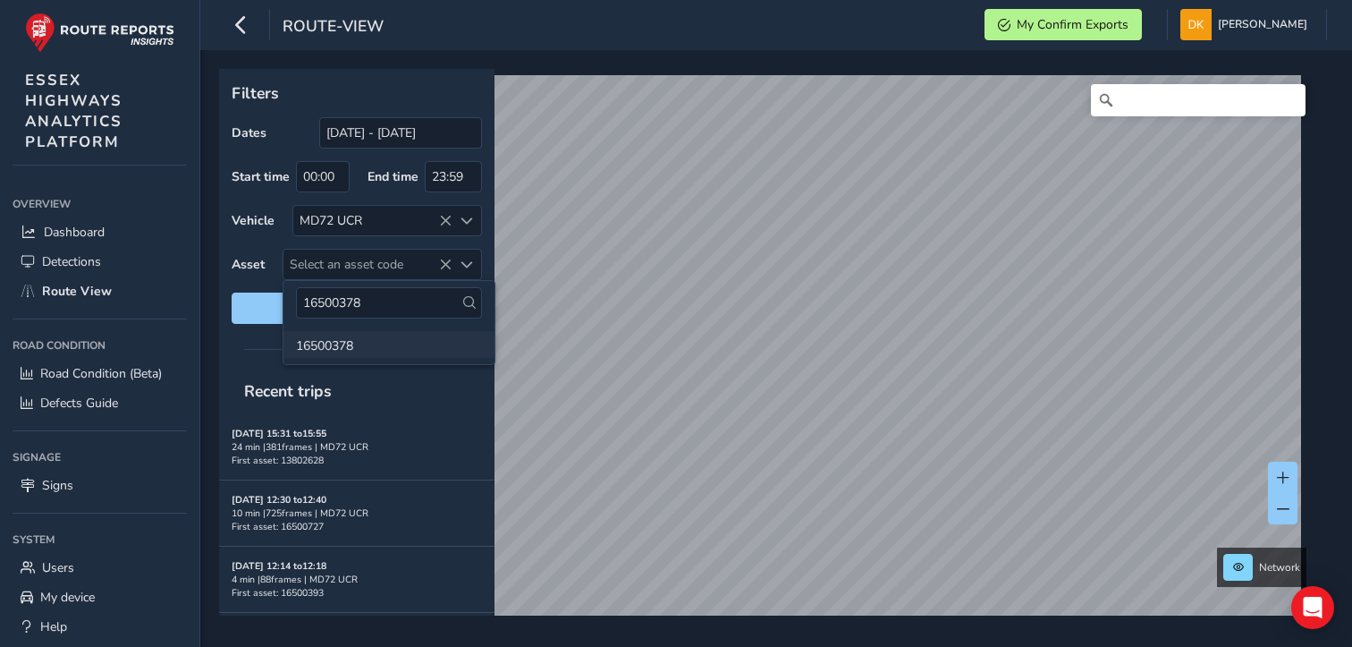
type input "16500378"
click at [336, 343] on li "16500378" at bounding box center [388, 344] width 211 height 27
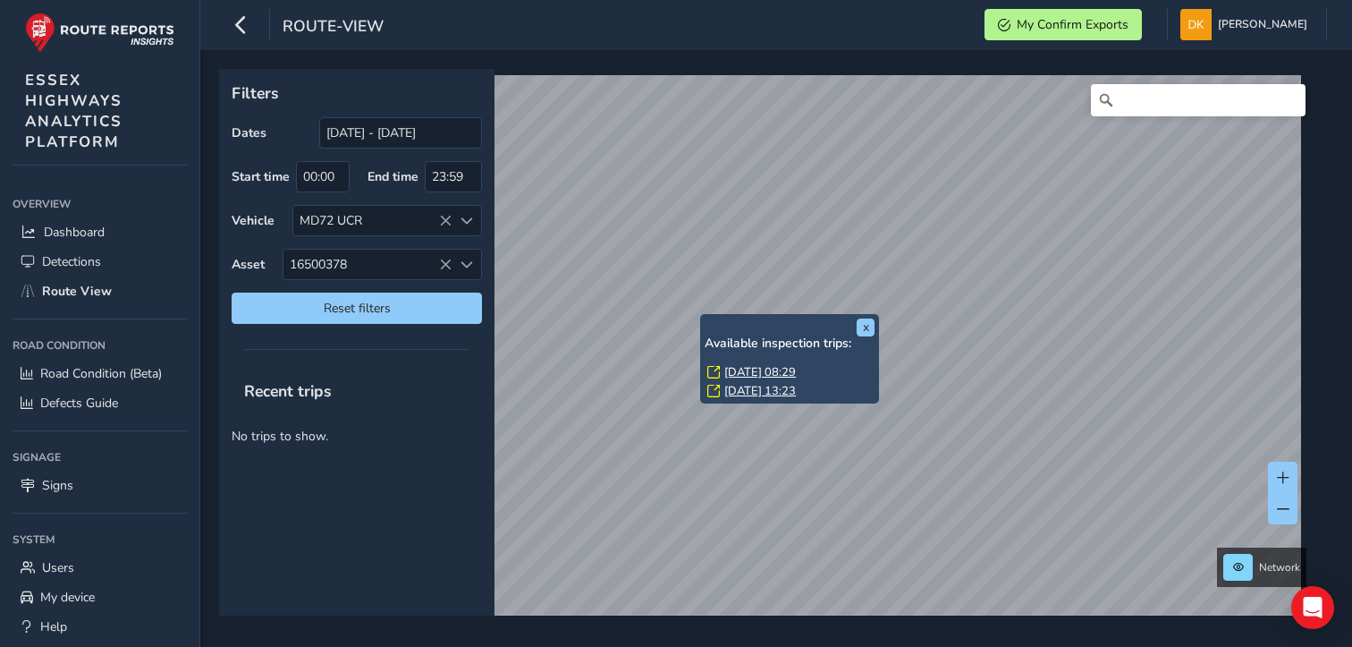
click at [742, 370] on link "[DATE] 08:29" at bounding box center [760, 372] width 72 height 16
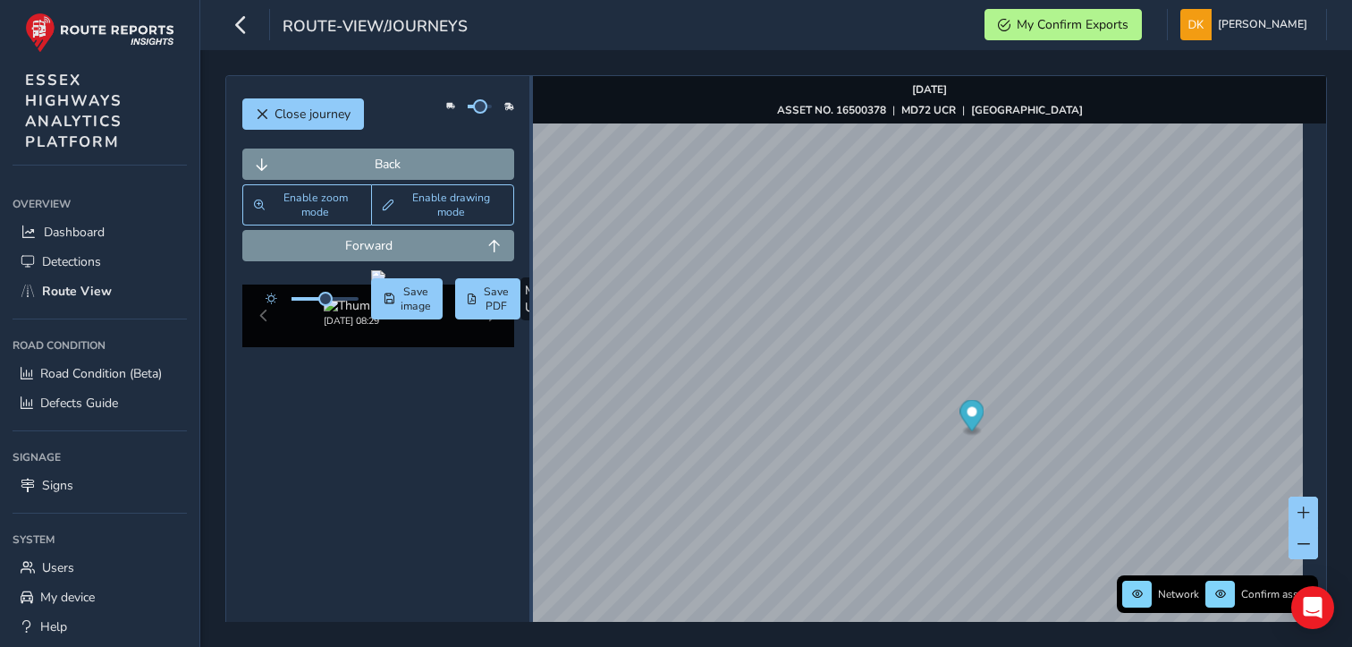
drag, startPoint x: 932, startPoint y: 384, endPoint x: 527, endPoint y: 309, distance: 412.0
click at [529, 308] on div at bounding box center [531, 380] width 4 height 608
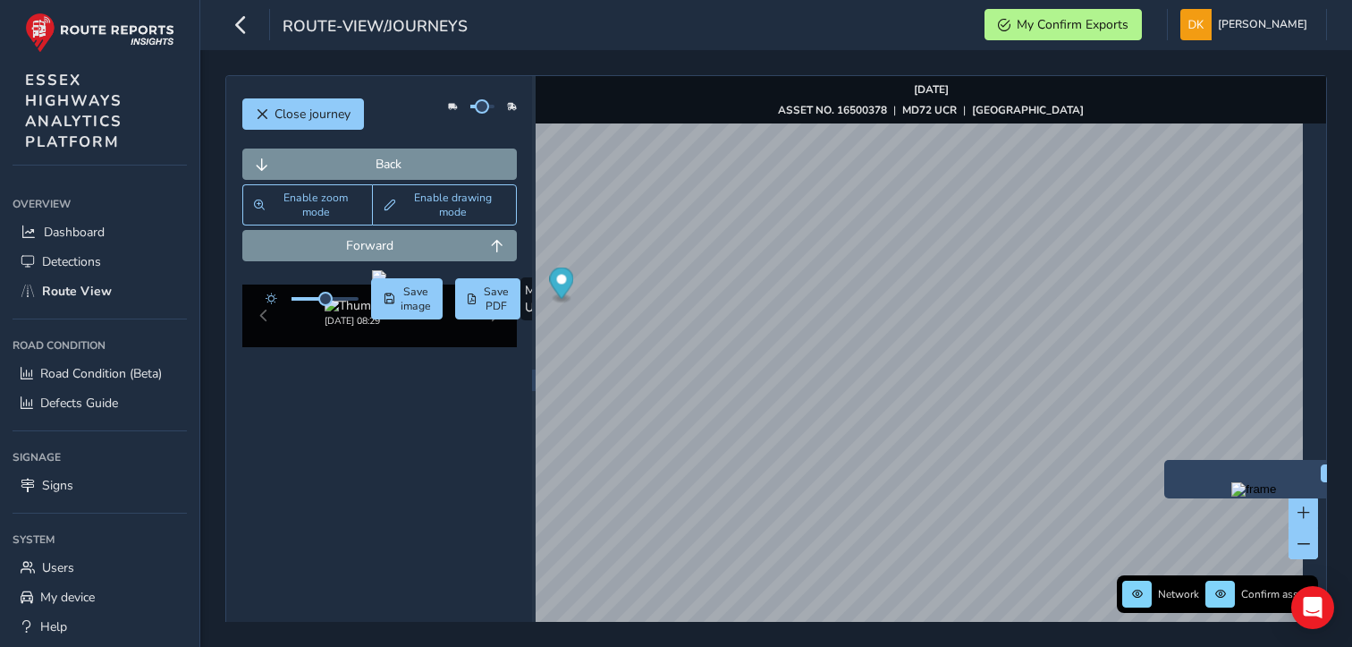
click at [1170, 466] on div "x" at bounding box center [1254, 479] width 170 height 30
click at [1231, 496] on img "Preview frame" at bounding box center [1253, 489] width 45 height 14
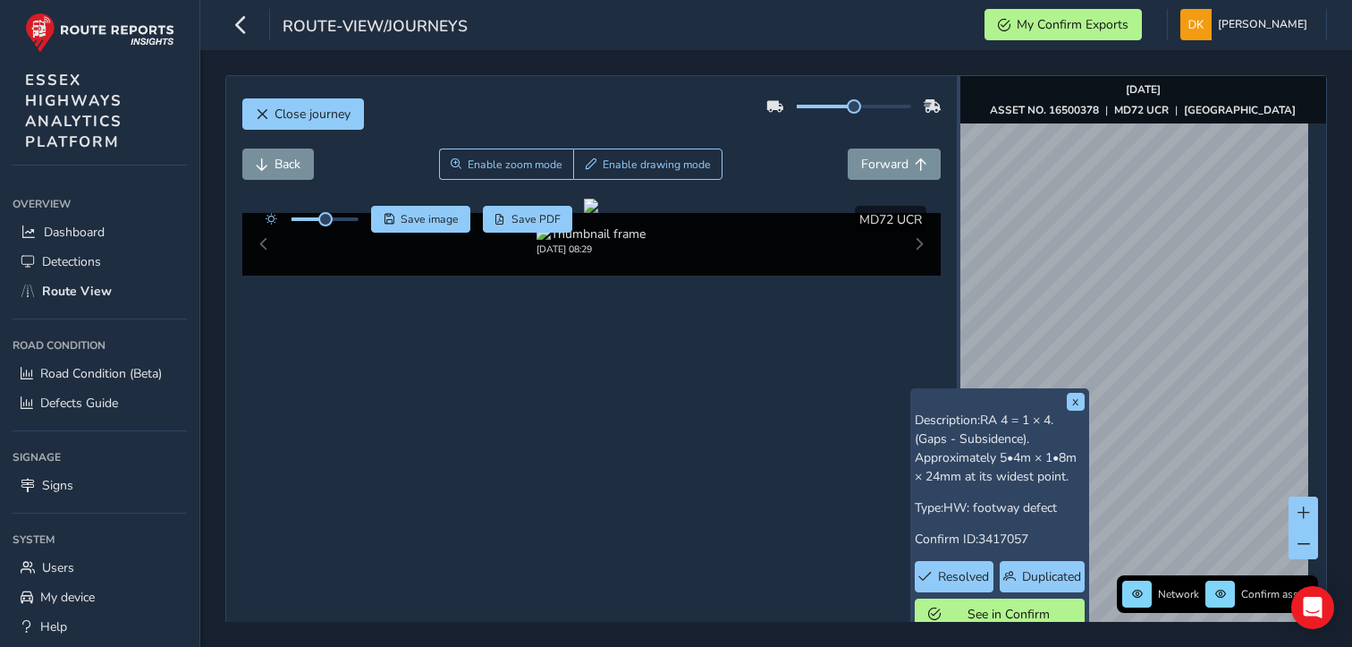
drag, startPoint x: 529, startPoint y: 376, endPoint x: 949, endPoint y: 395, distance: 419.9
click at [949, 395] on div "Close journey Back Enable zoom mode Enable drawing mode Forward Click and Drag …" at bounding box center [776, 380] width 1102 height 610
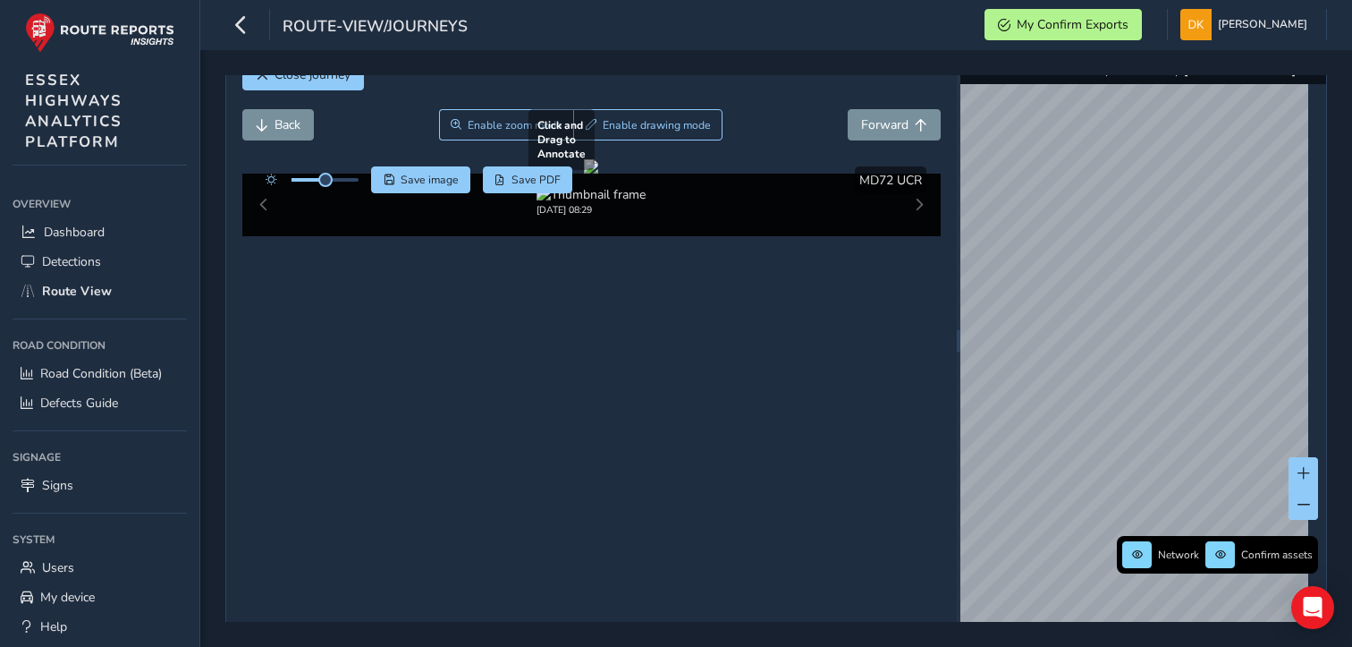
scroll to position [75, 0]
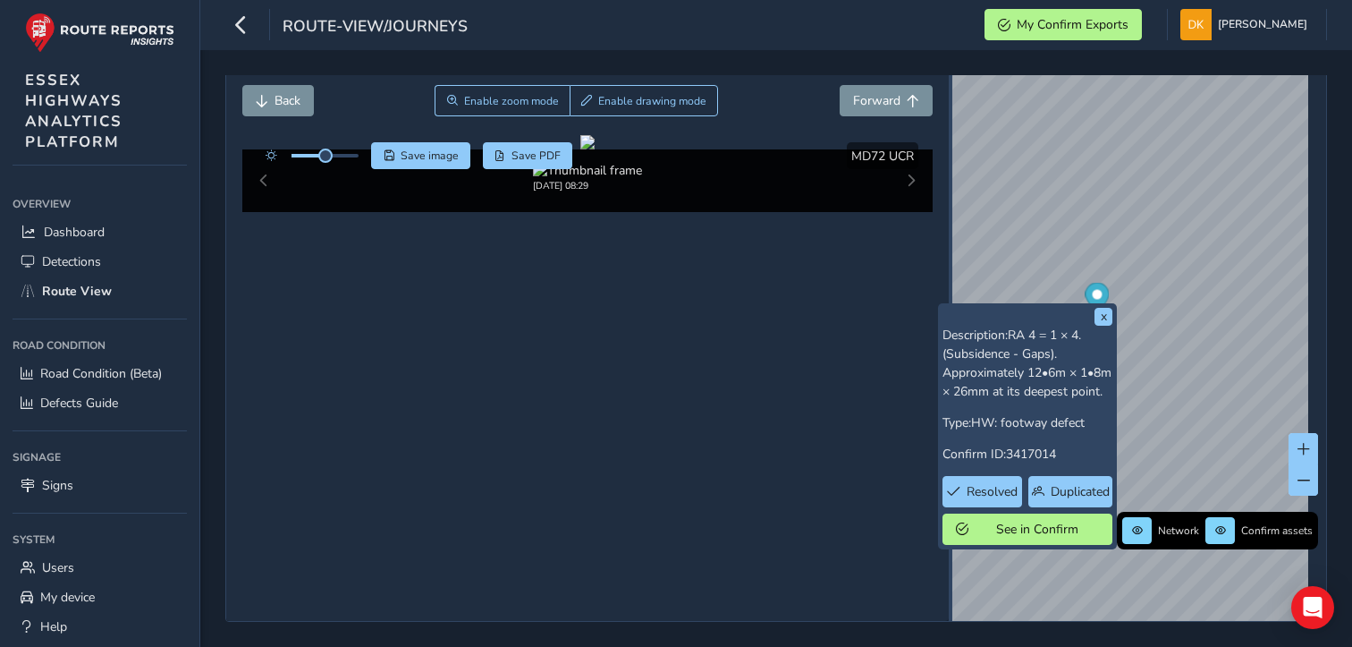
scroll to position [72, 0]
click at [943, 309] on div "Close journey Back Enable zoom mode Enable drawing mode Forward Click and Drag …" at bounding box center [776, 317] width 1102 height 610
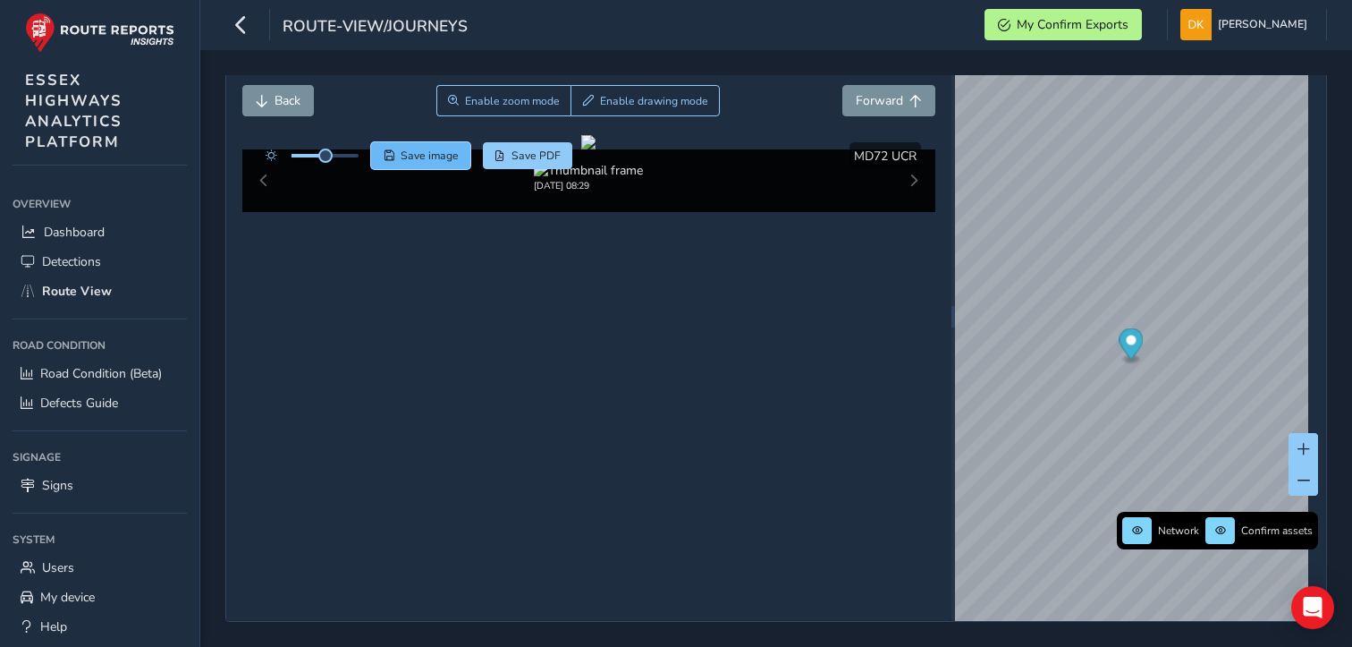
click at [448, 148] on span "Save image" at bounding box center [430, 155] width 58 height 14
